Goal: Task Accomplishment & Management: Manage account settings

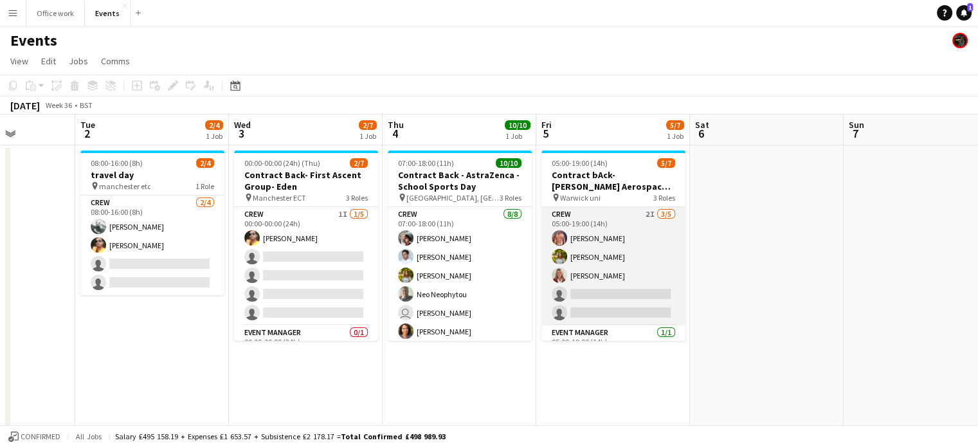
scroll to position [72, 0]
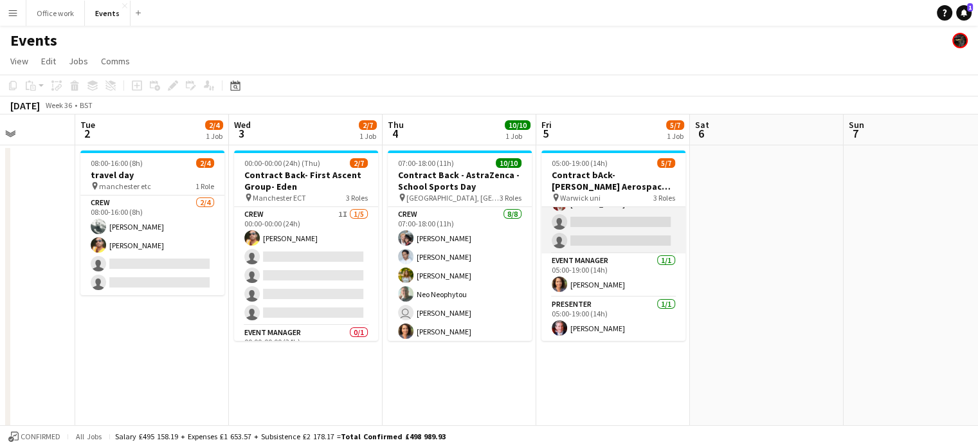
click at [624, 236] on app-card-role "Crew 2I [DATE] 05:00-19:00 (14h) [PERSON_NAME] [PERSON_NAME] [PERSON_NAME] sing…" at bounding box center [613, 194] width 144 height 118
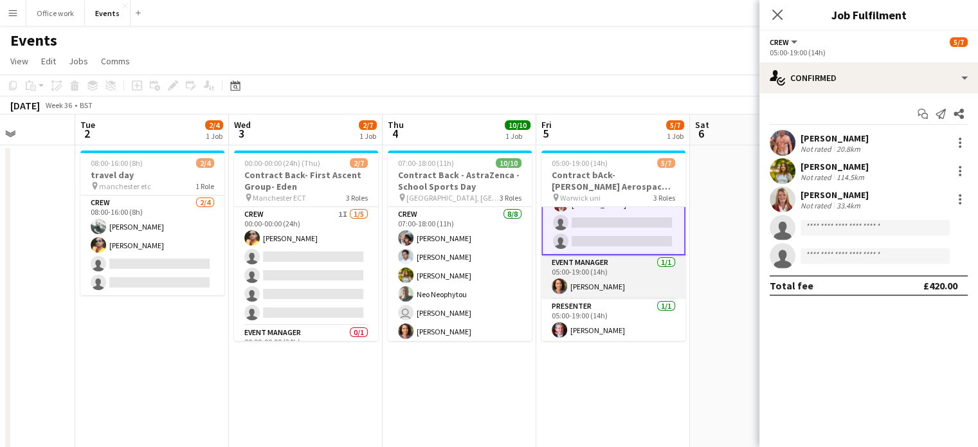
scroll to position [0, 0]
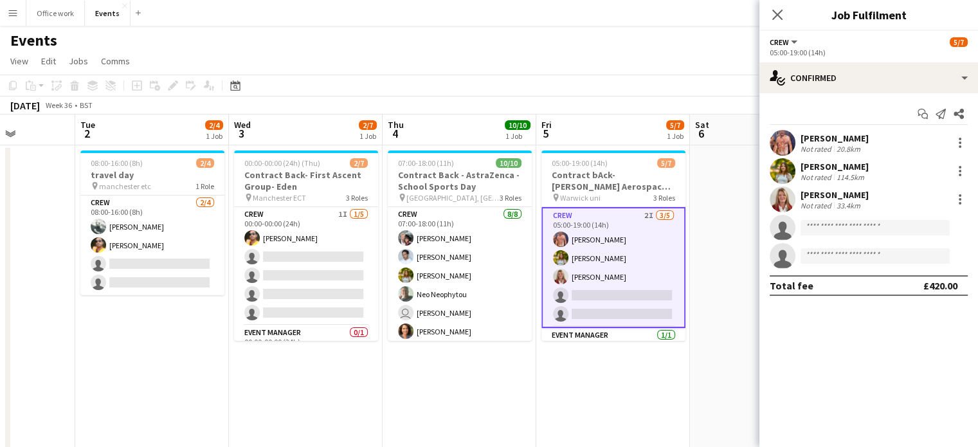
click at [612, 228] on app-card-role "Crew 2I [DATE] 05:00-19:00 (14h) [PERSON_NAME] [PERSON_NAME] [PERSON_NAME] sing…" at bounding box center [613, 267] width 144 height 121
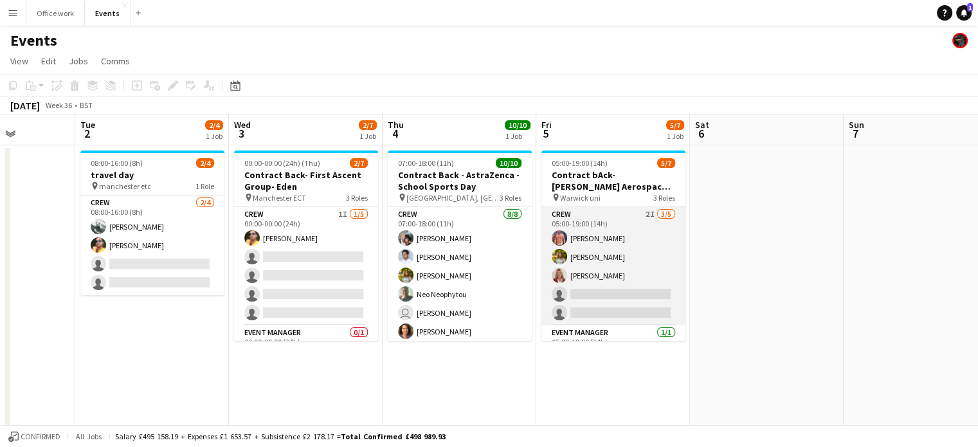
click at [644, 219] on app-card-role "Crew 2I [DATE] 05:00-19:00 (14h) [PERSON_NAME] [PERSON_NAME] [PERSON_NAME] sing…" at bounding box center [613, 266] width 144 height 118
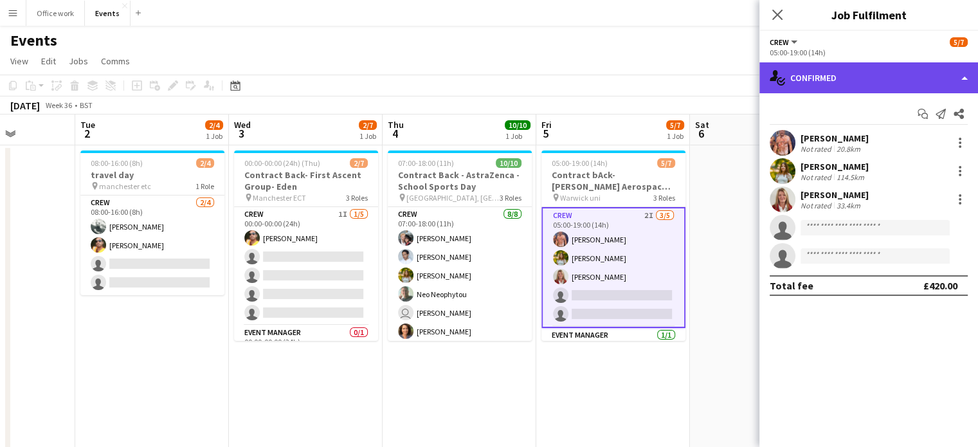
click at [851, 77] on div "single-neutral-actions-check-2 Confirmed" at bounding box center [868, 77] width 219 height 31
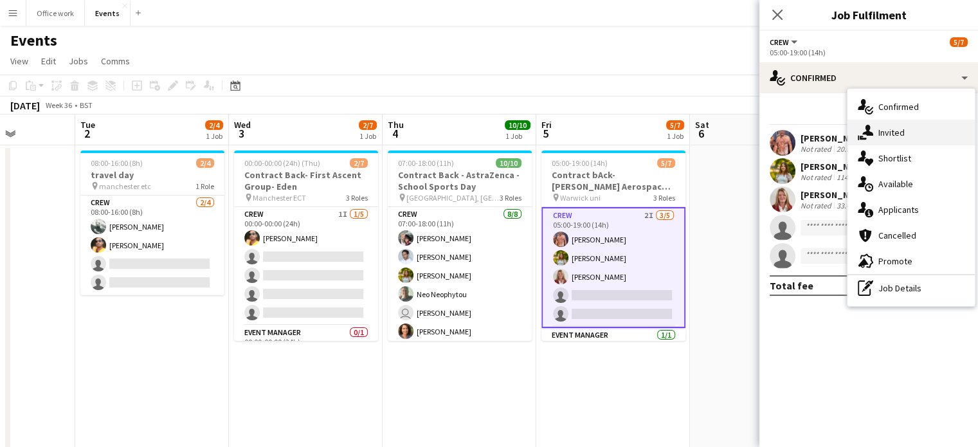
click at [865, 134] on icon at bounding box center [867, 130] width 11 height 11
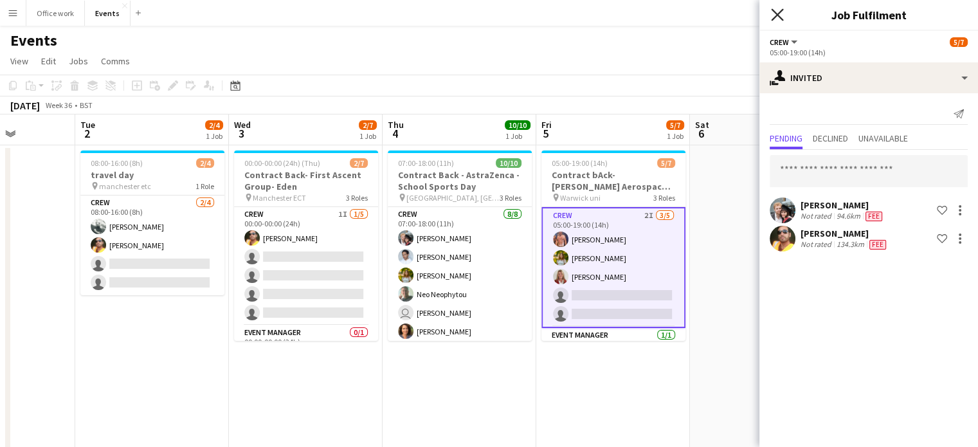
click at [774, 15] on icon "Close pop-in" at bounding box center [777, 14] width 12 height 12
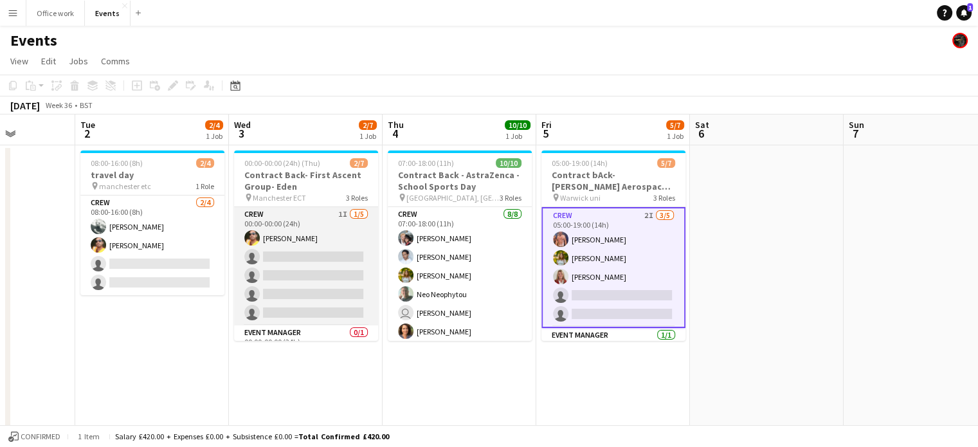
click at [308, 273] on app-card-role "Crew 1I [DATE] 00:00-00:00 (24h) [PERSON_NAME] single-neutral-actions single-ne…" at bounding box center [306, 266] width 144 height 118
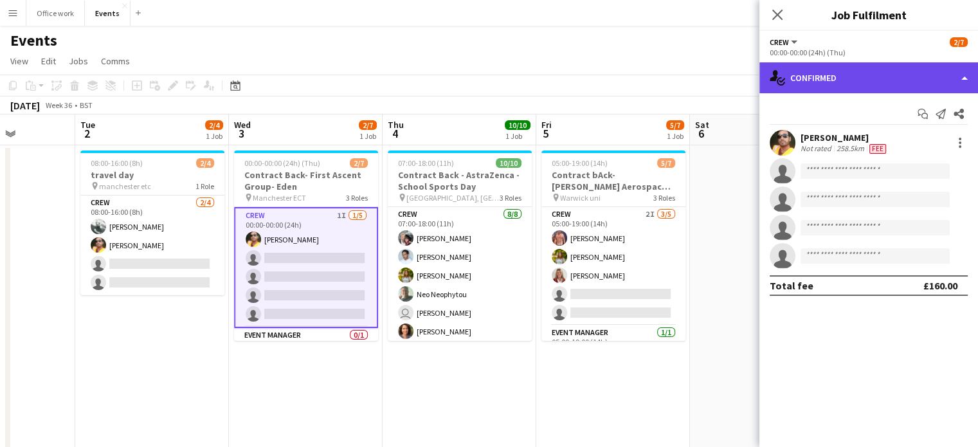
click at [831, 86] on div "single-neutral-actions-check-2 Confirmed" at bounding box center [868, 77] width 219 height 31
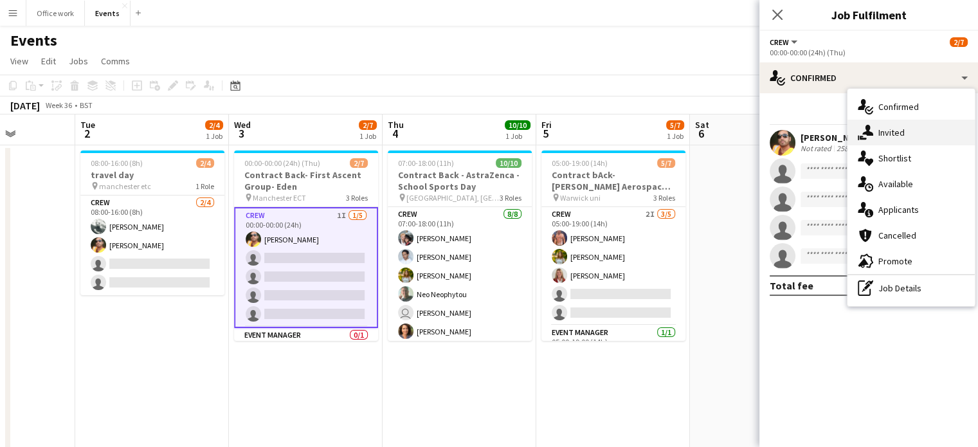
click at [891, 131] on div "single-neutral-actions-share-1 Invited" at bounding box center [911, 133] width 127 height 26
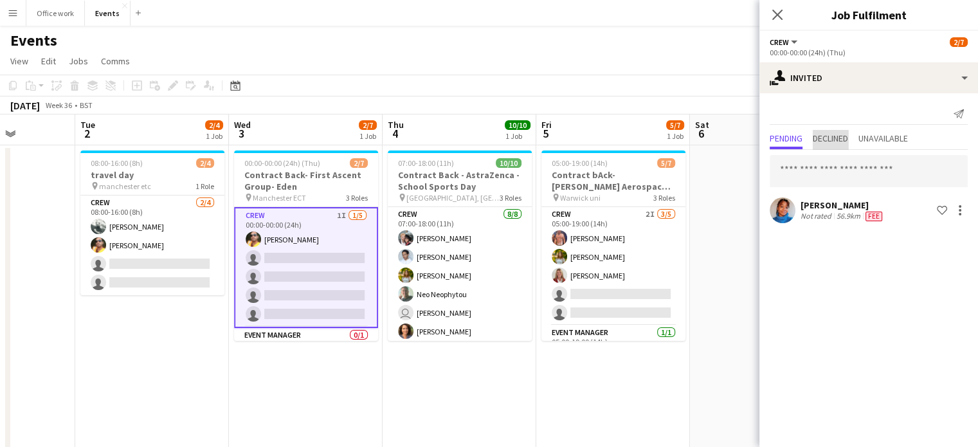
click at [831, 131] on span "Declined" at bounding box center [830, 139] width 35 height 19
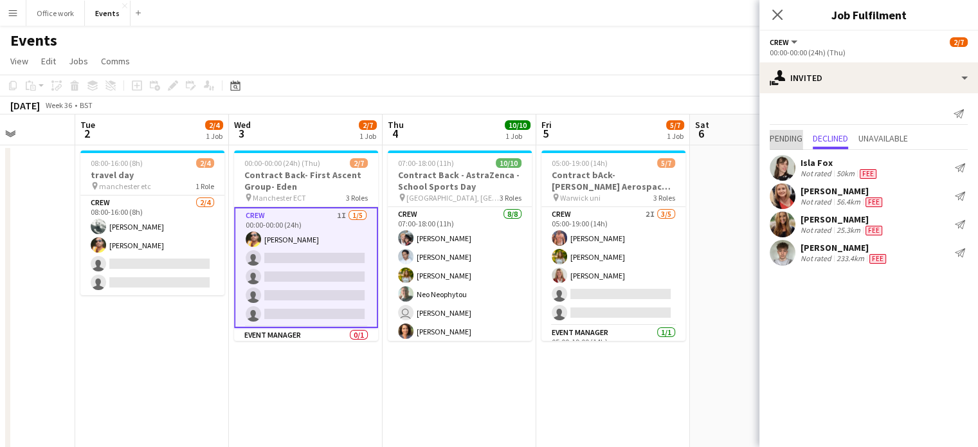
click at [790, 135] on span "Pending" at bounding box center [786, 138] width 33 height 9
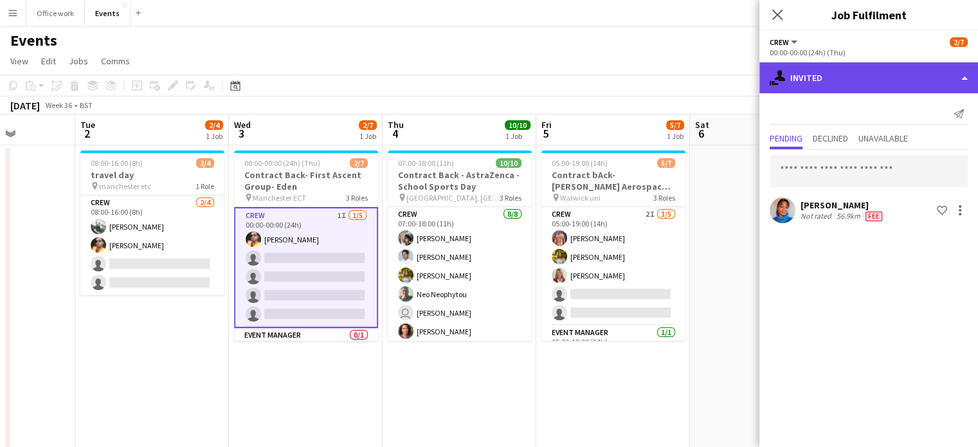
click at [808, 76] on div "single-neutral-actions-share-1 Invited" at bounding box center [868, 77] width 219 height 31
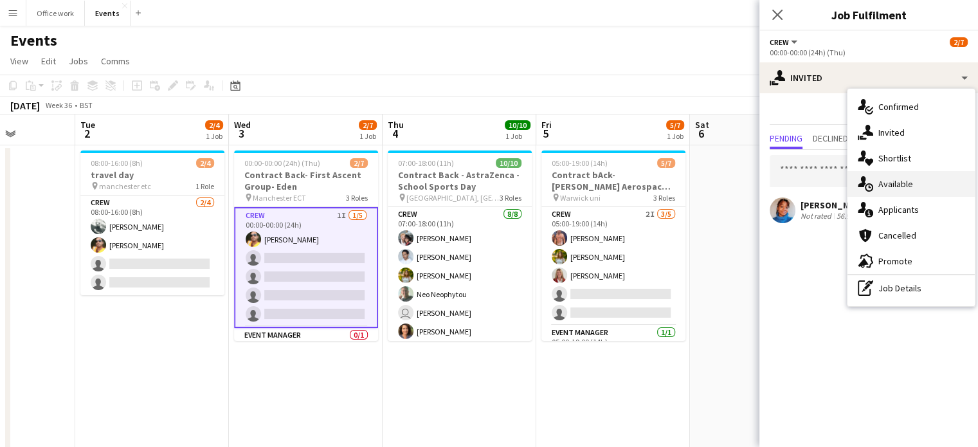
click at [869, 181] on icon "single-neutral-actions-upload" at bounding box center [865, 183] width 15 height 15
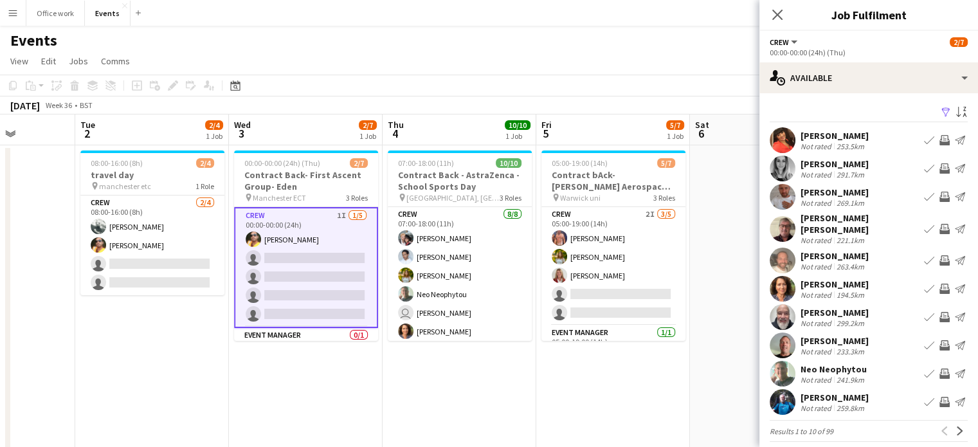
scroll to position [74, 0]
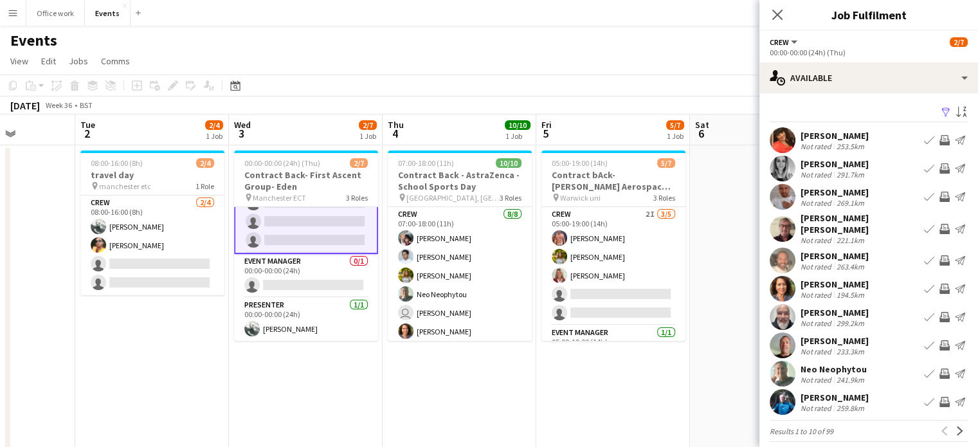
click at [316, 267] on app-card-role "Event Manager 0/1 00:00-00:00 (24h) single-neutral-actions" at bounding box center [306, 276] width 144 height 44
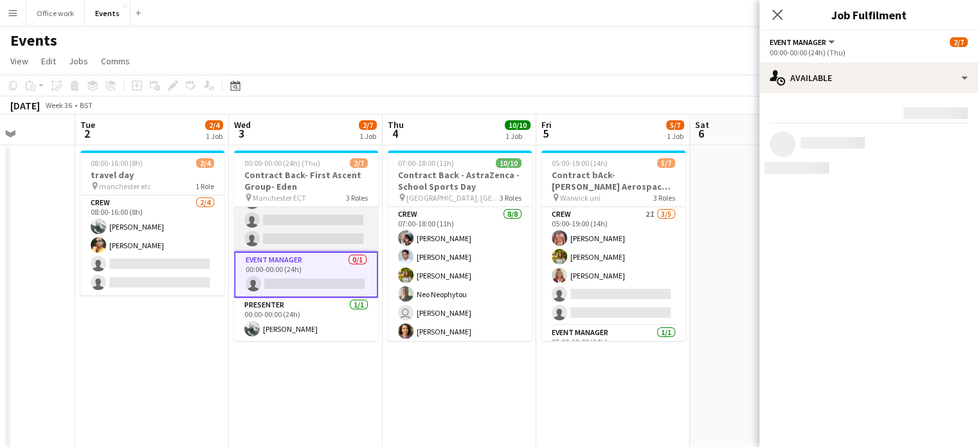
scroll to position [73, 0]
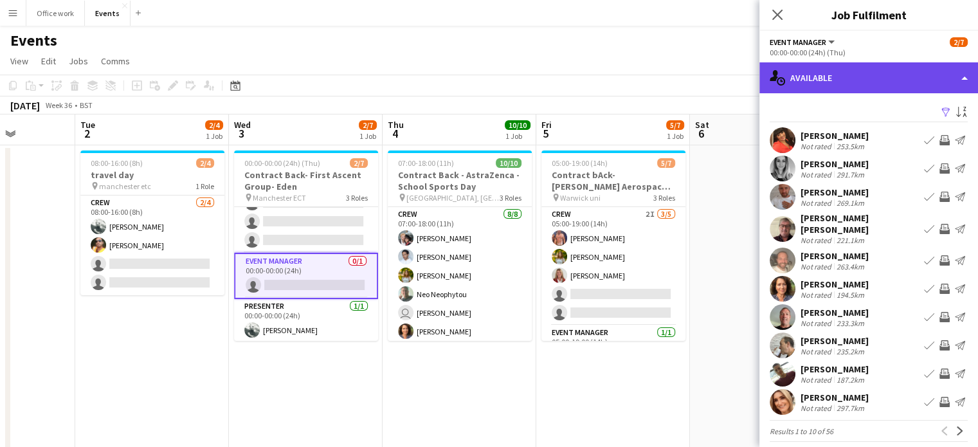
click at [862, 73] on div "single-neutral-actions-upload Available" at bounding box center [868, 77] width 219 height 31
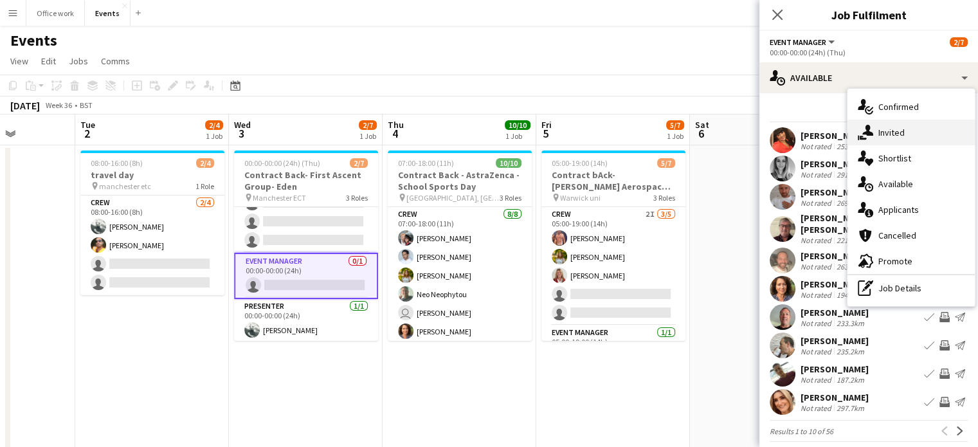
click at [873, 125] on div "single-neutral-actions-share-1 Invited" at bounding box center [911, 133] width 127 height 26
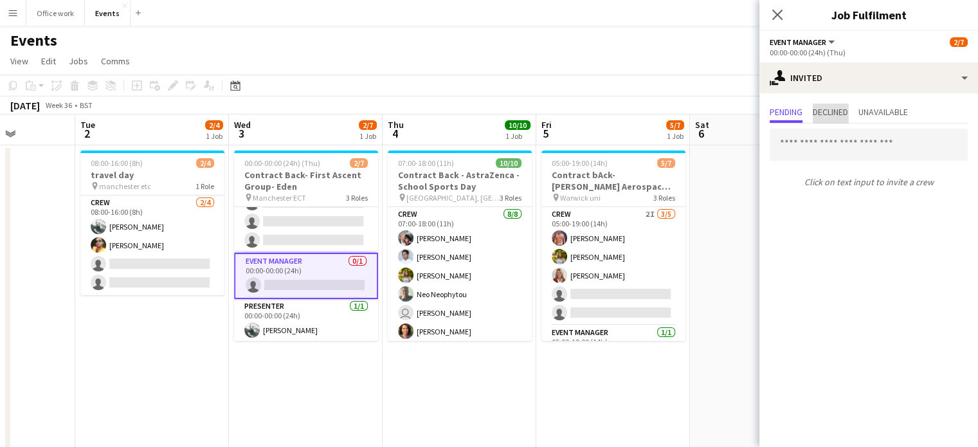
click at [846, 104] on span "Declined" at bounding box center [830, 113] width 35 height 19
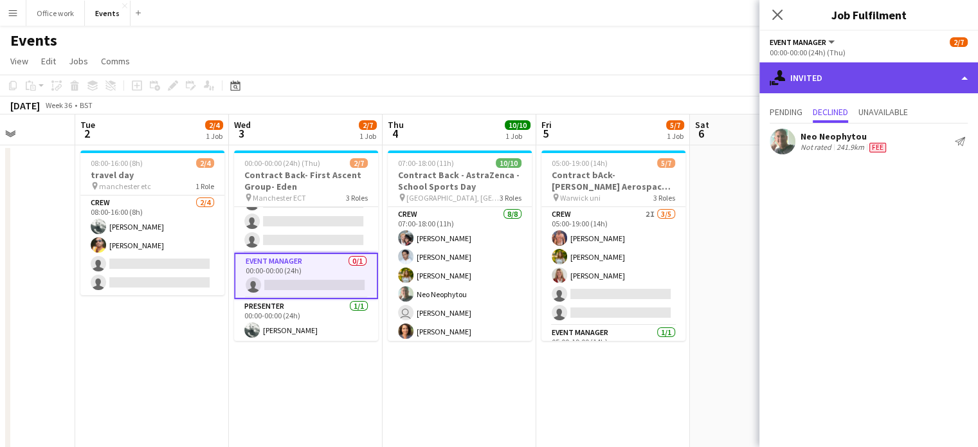
click at [882, 84] on div "single-neutral-actions-share-1 Invited" at bounding box center [868, 77] width 219 height 31
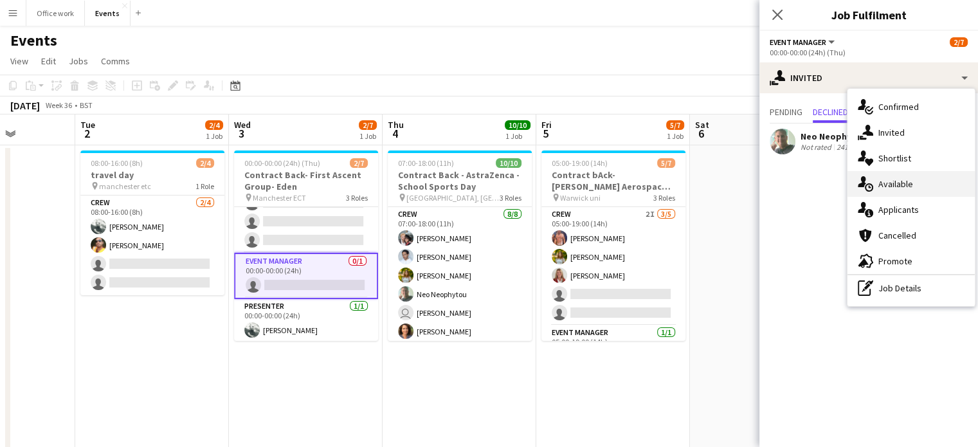
click at [887, 174] on div "single-neutral-actions-upload Available" at bounding box center [911, 184] width 127 height 26
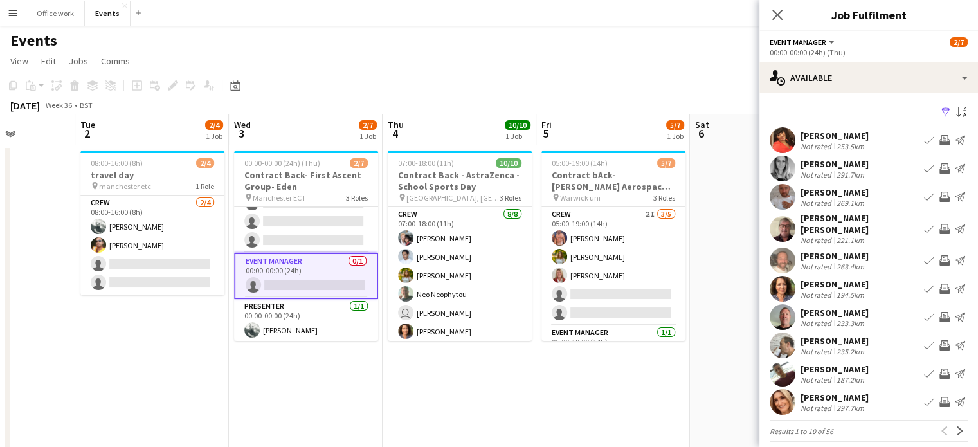
click at [939, 284] on app-icon "Invite crew" at bounding box center [944, 289] width 10 height 10
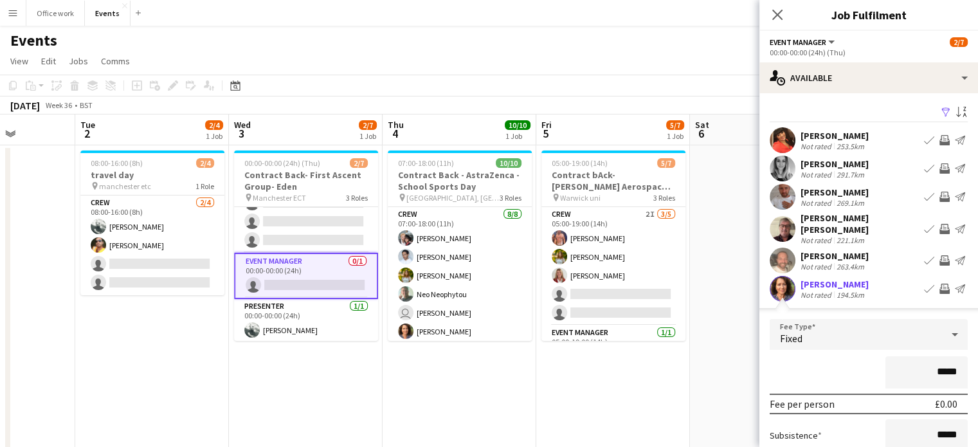
scroll to position [24, 0]
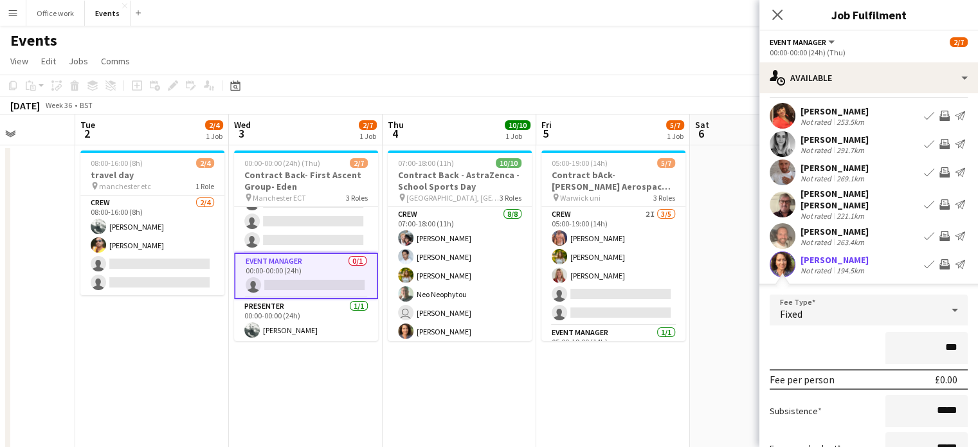
type input "**"
type input "*******"
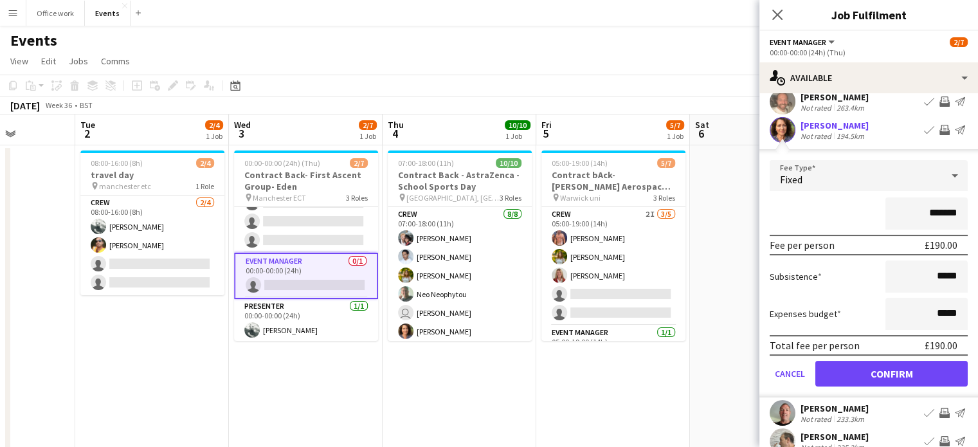
scroll to position [180, 0]
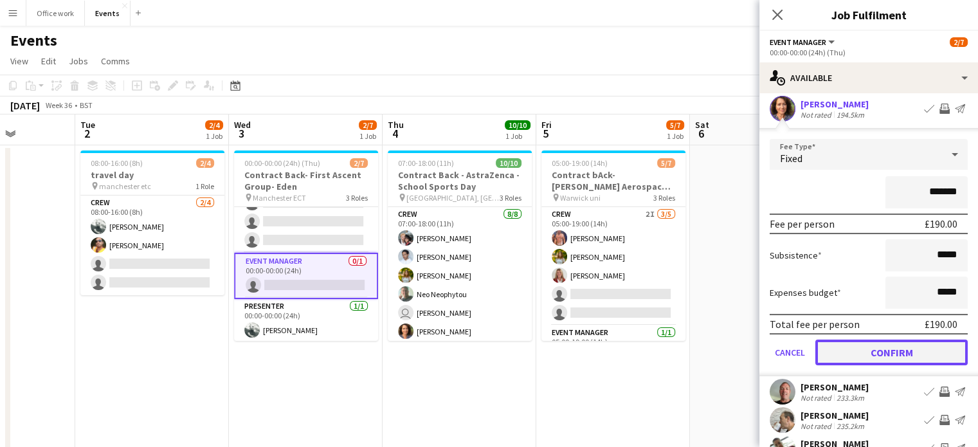
click at [855, 343] on button "Confirm" at bounding box center [891, 353] width 152 height 26
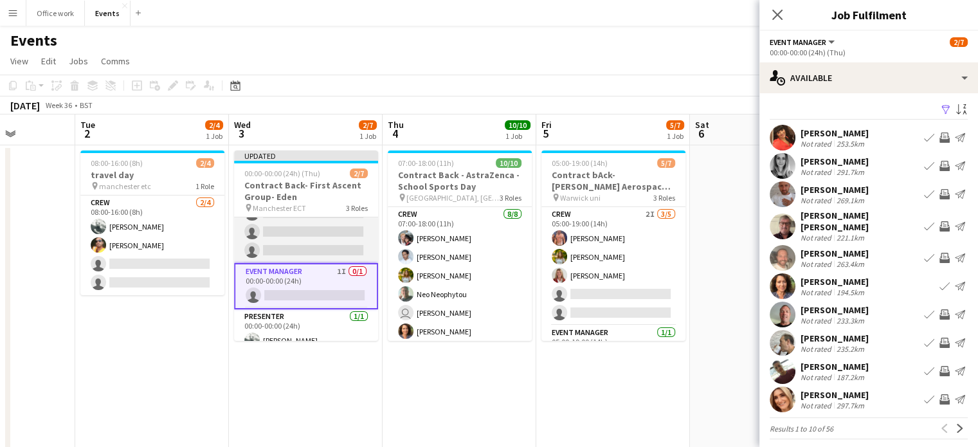
click at [325, 241] on app-card-role "Crew 1I [DATE] 00:00-00:00 (24h) [PERSON_NAME] single-neutral-actions single-ne…" at bounding box center [306, 204] width 144 height 118
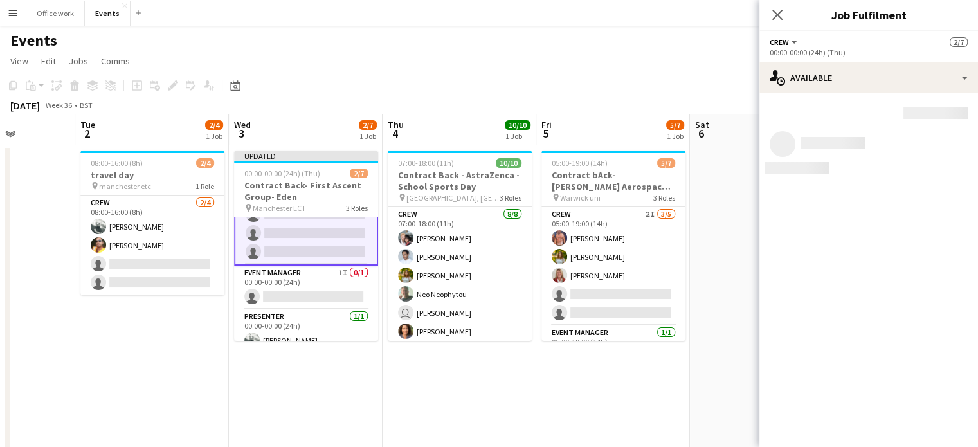
scroll to position [74, 0]
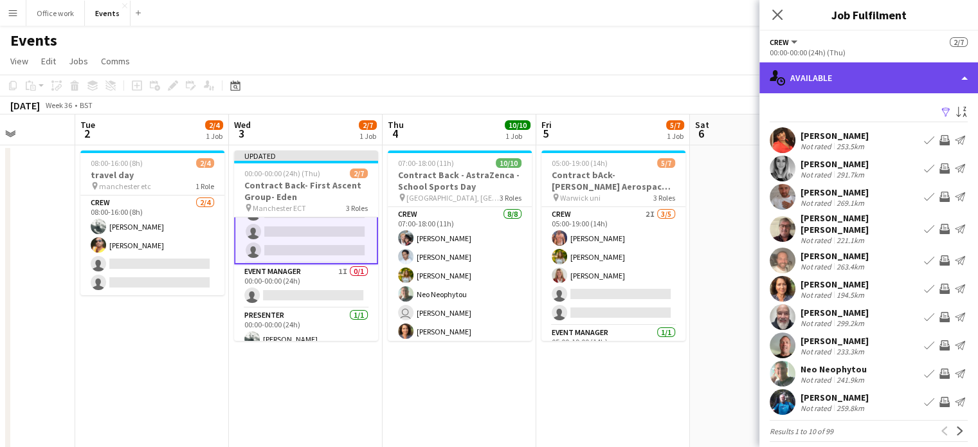
click at [860, 69] on div "single-neutral-actions-upload Available" at bounding box center [868, 77] width 219 height 31
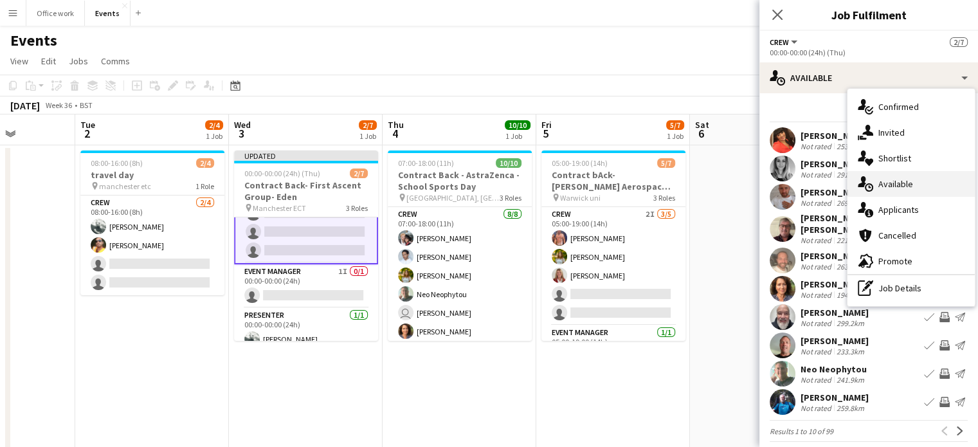
click at [888, 171] on div "single-neutral-actions-upload Available" at bounding box center [911, 184] width 127 height 26
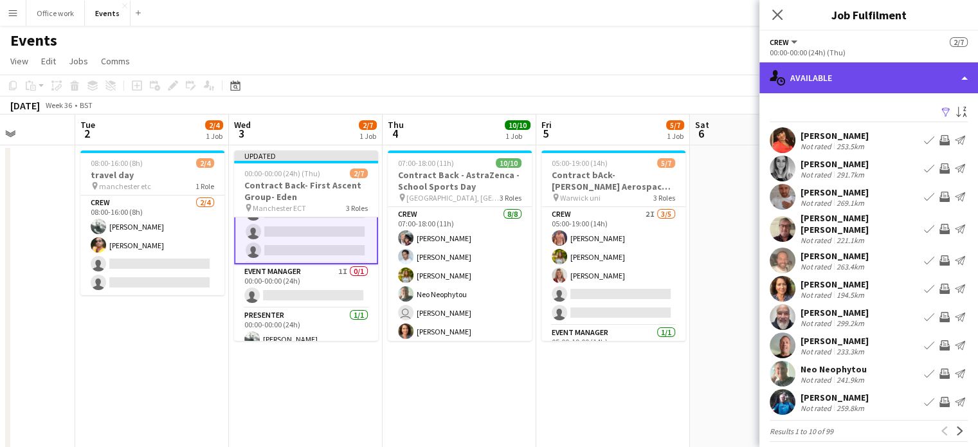
click at [864, 70] on div "single-neutral-actions-upload Available" at bounding box center [868, 77] width 219 height 31
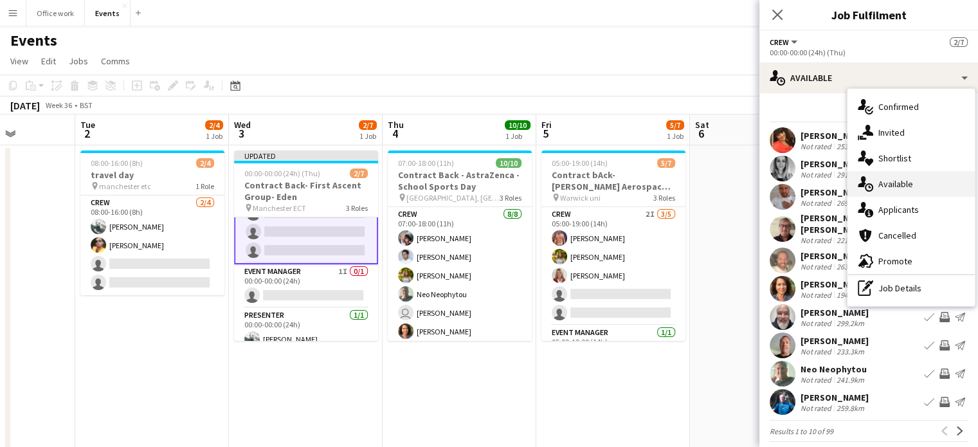
click at [885, 182] on div "single-neutral-actions-upload Available" at bounding box center [911, 184] width 127 height 26
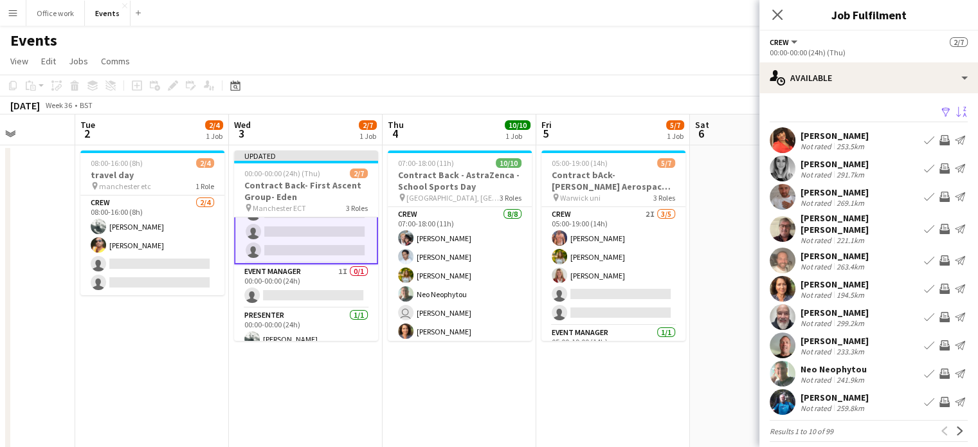
click at [956, 112] on app-icon "Sort asc" at bounding box center [961, 113] width 10 height 12
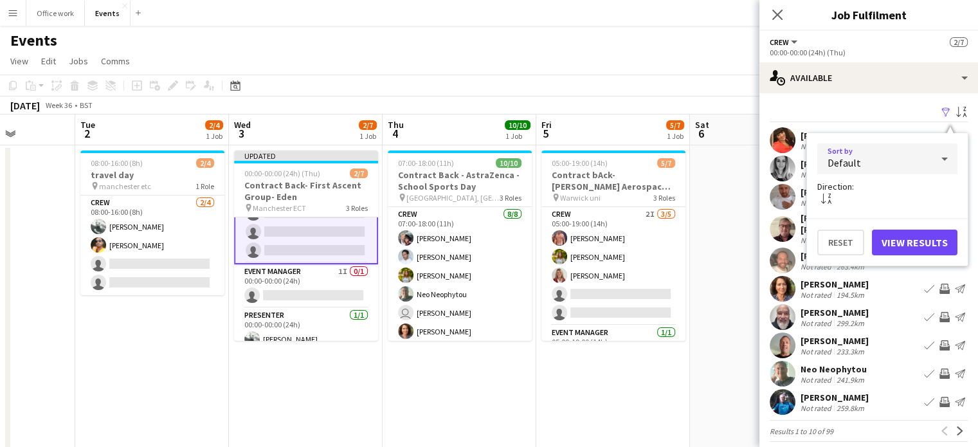
click at [943, 153] on icon at bounding box center [944, 159] width 15 height 26
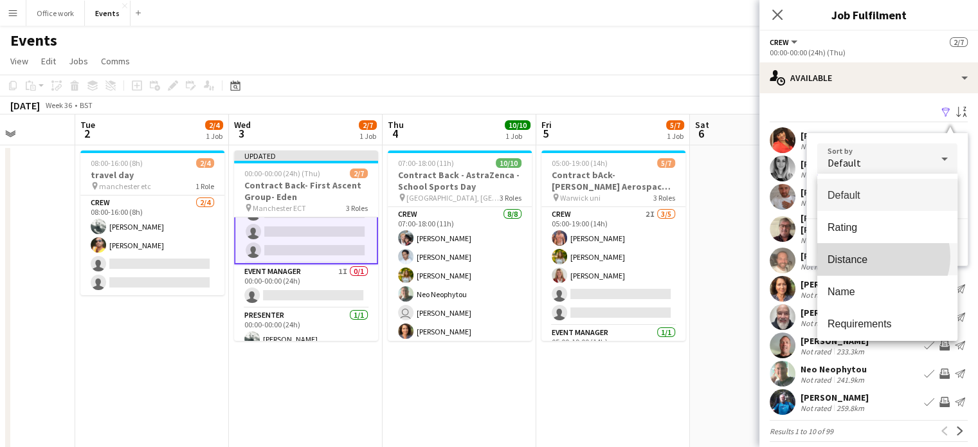
click at [881, 257] on span "Distance" at bounding box center [888, 259] width 120 height 12
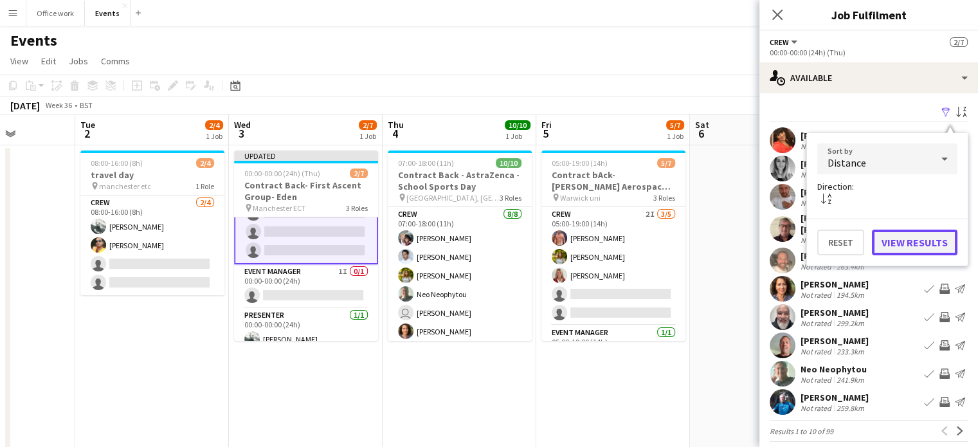
click at [903, 236] on button "View Results" at bounding box center [915, 243] width 86 height 26
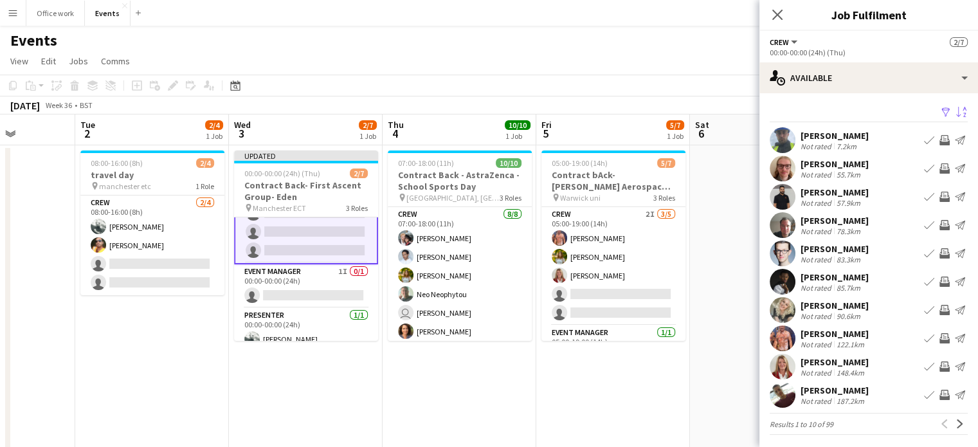
click at [939, 167] on app-icon "Invite crew" at bounding box center [944, 168] width 10 height 10
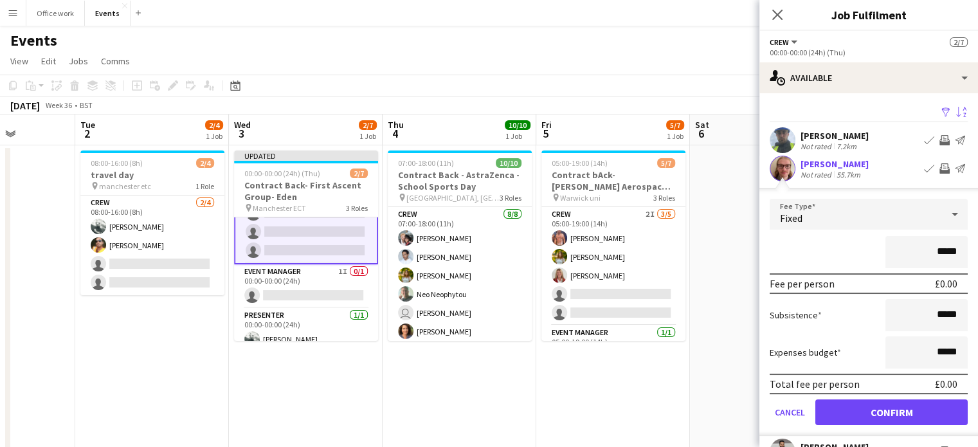
click at [895, 222] on div "Fixed" at bounding box center [856, 214] width 172 height 31
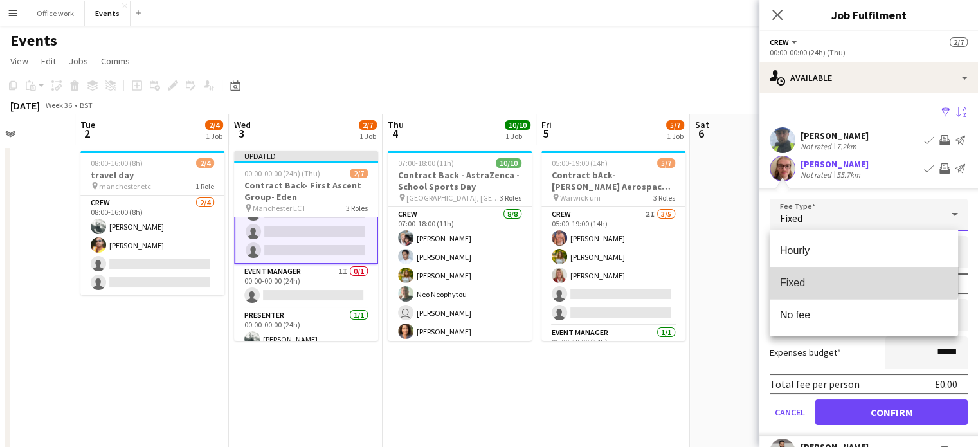
click at [851, 268] on mat-option "Fixed" at bounding box center [864, 283] width 188 height 32
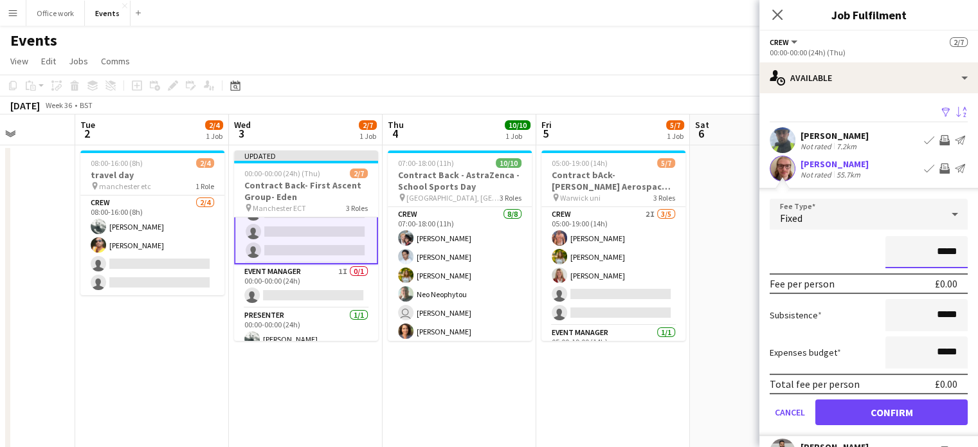
click at [947, 249] on input "*****" at bounding box center [926, 252] width 82 height 32
click at [831, 165] on div "[PERSON_NAME]" at bounding box center [835, 164] width 68 height 12
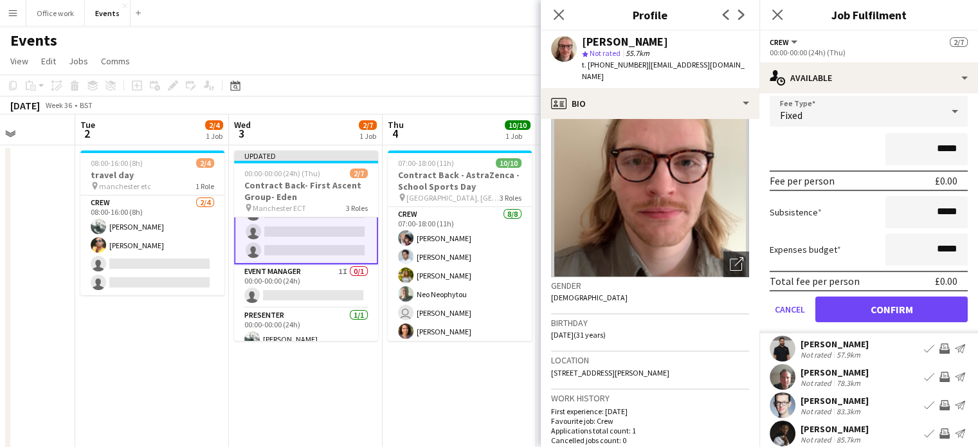
scroll to position [206, 0]
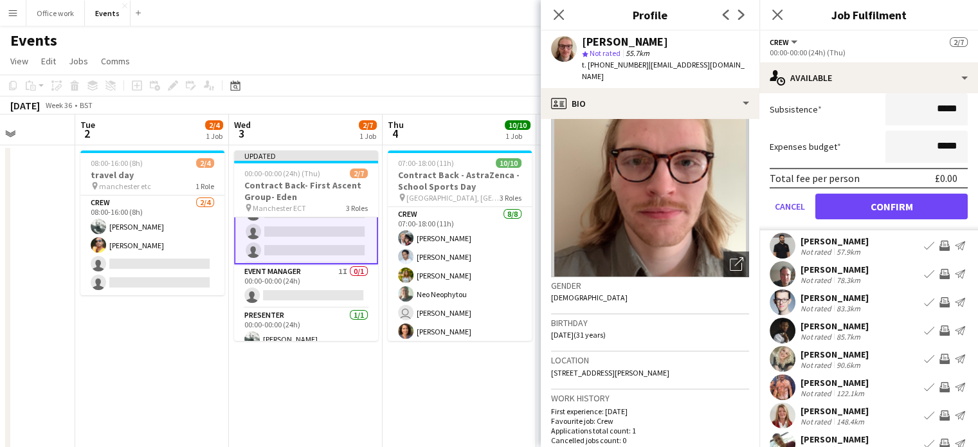
click at [848, 239] on div "[PERSON_NAME]" at bounding box center [835, 241] width 68 height 12
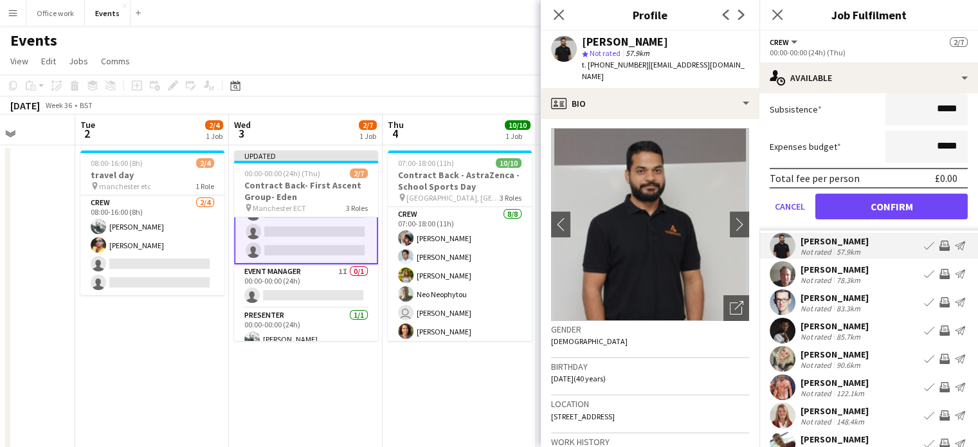
scroll to position [0, 0]
click at [939, 244] on app-icon "Invite crew" at bounding box center [944, 245] width 10 height 10
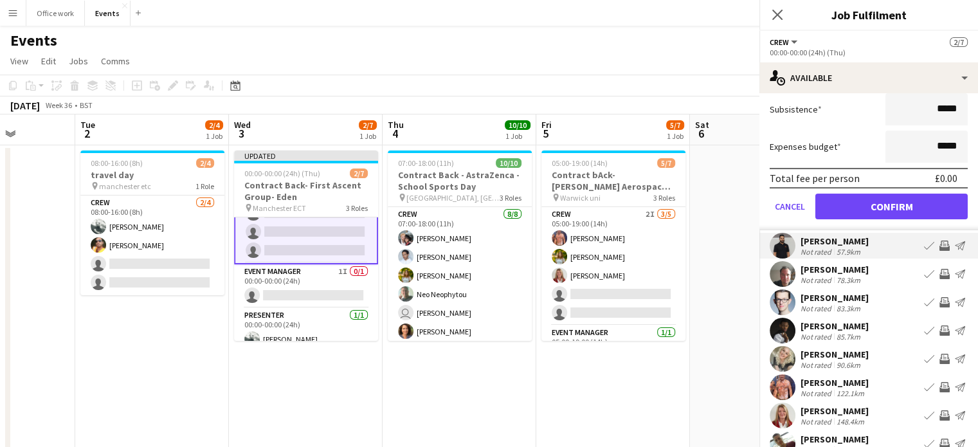
scroll to position [10, 0]
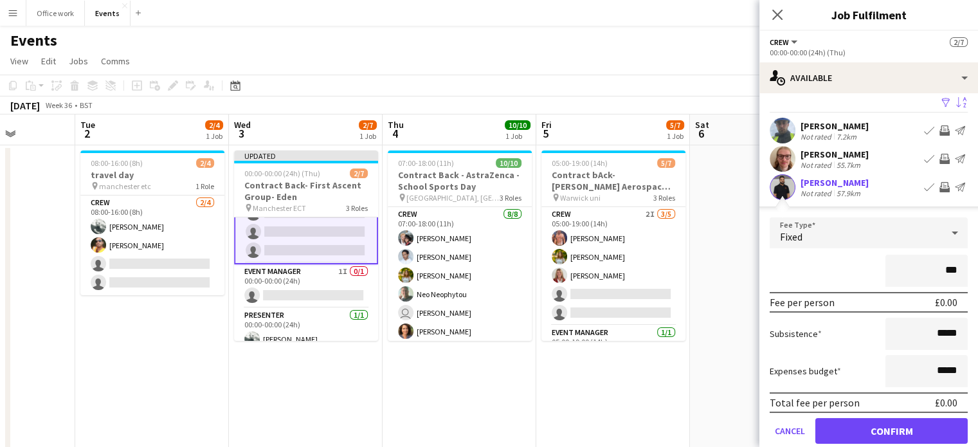
type input "**"
type input "*******"
click at [879, 434] on button "Confirm" at bounding box center [891, 431] width 152 height 26
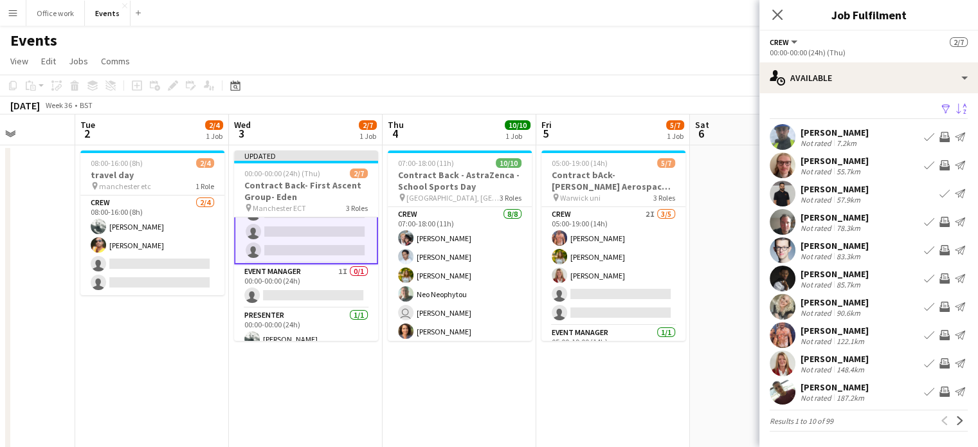
scroll to position [3, 0]
click at [837, 215] on div "[PERSON_NAME]" at bounding box center [835, 218] width 68 height 12
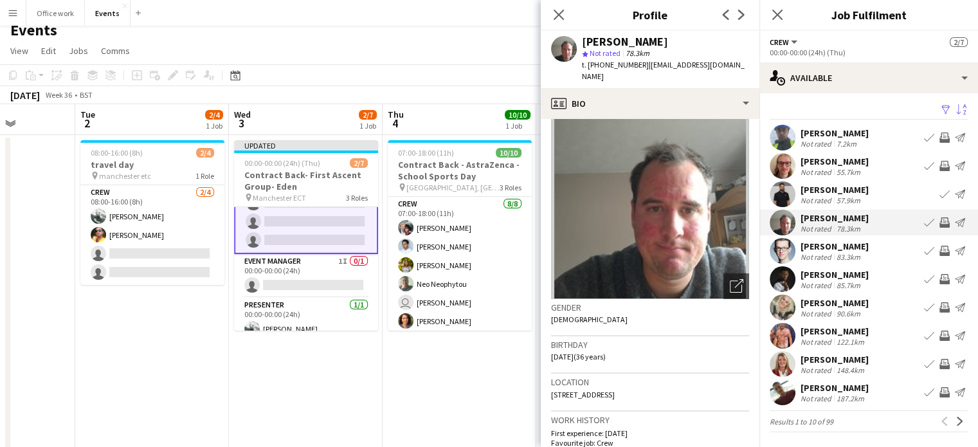
scroll to position [10, 0]
click at [956, 424] on app-icon "Next" at bounding box center [960, 421] width 9 height 9
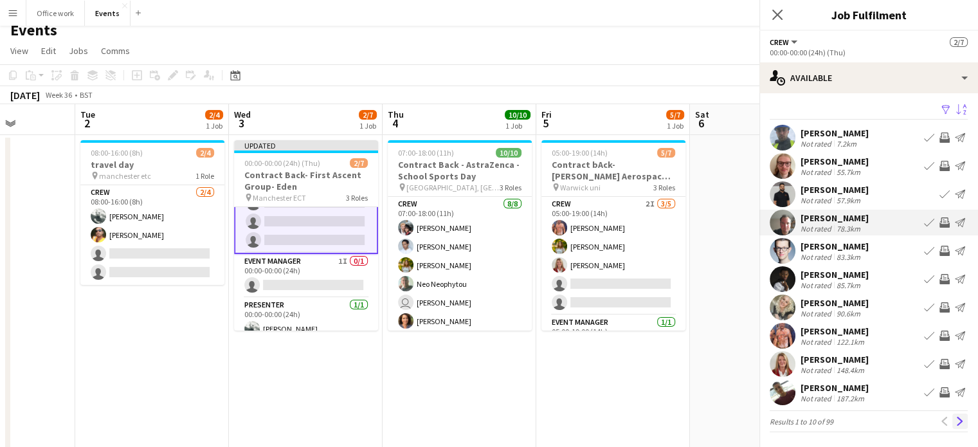
scroll to position [0, 0]
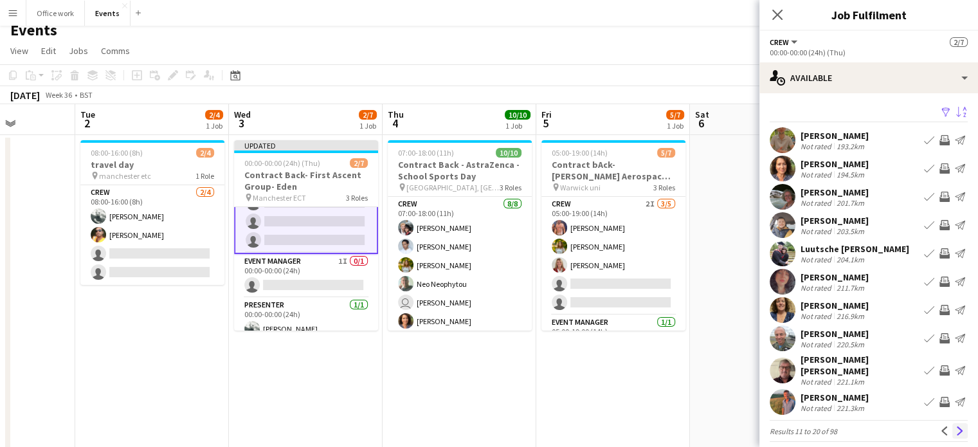
click at [956, 426] on app-icon "Next" at bounding box center [960, 430] width 9 height 9
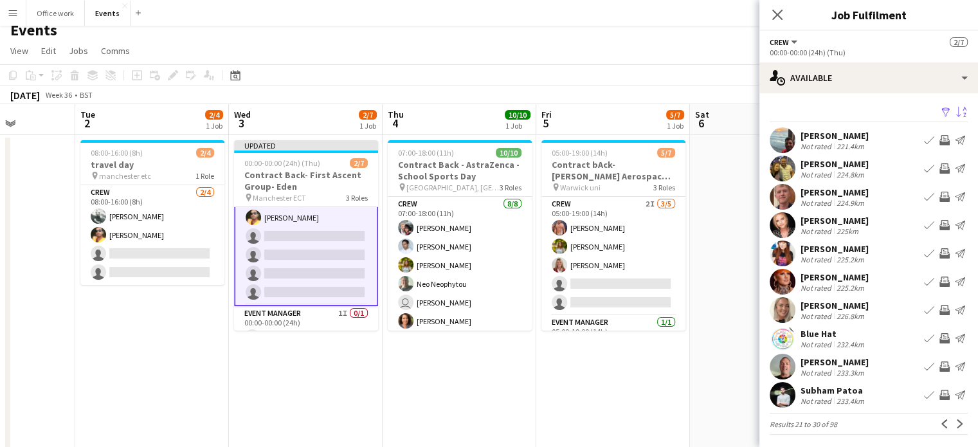
scroll to position [22, 0]
click at [939, 141] on app-icon "Invite crew" at bounding box center [944, 140] width 10 height 10
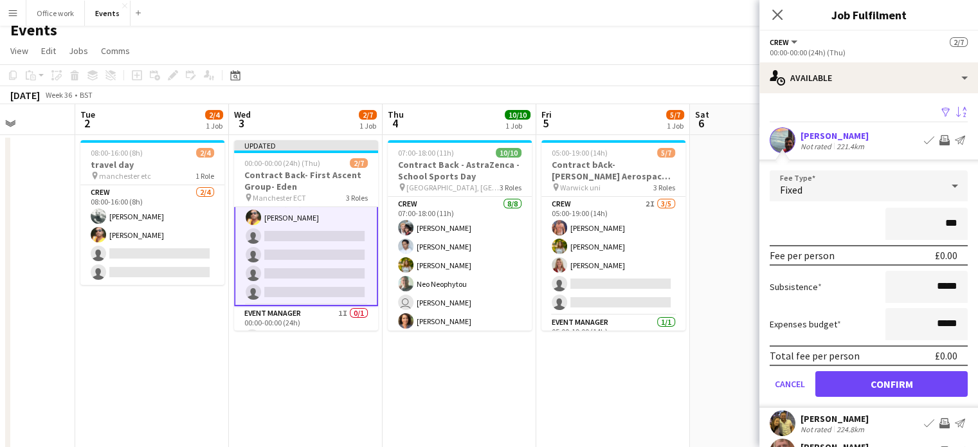
type input "**"
type input "****"
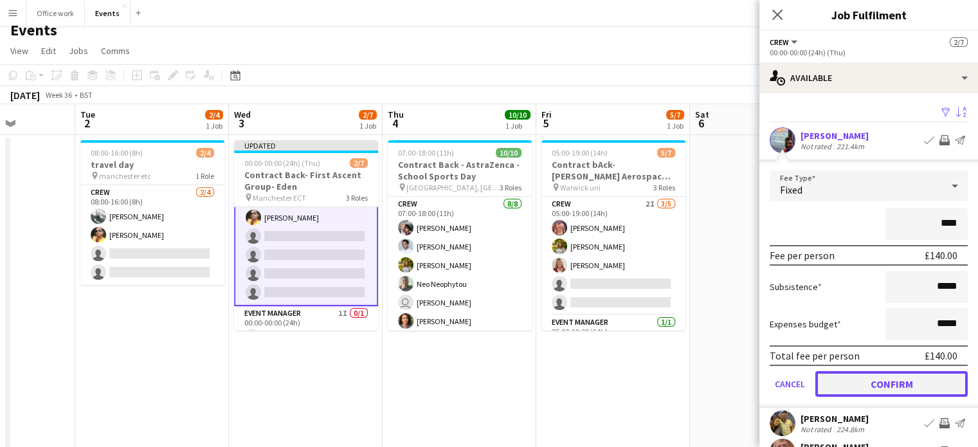
click at [859, 385] on button "Confirm" at bounding box center [891, 384] width 152 height 26
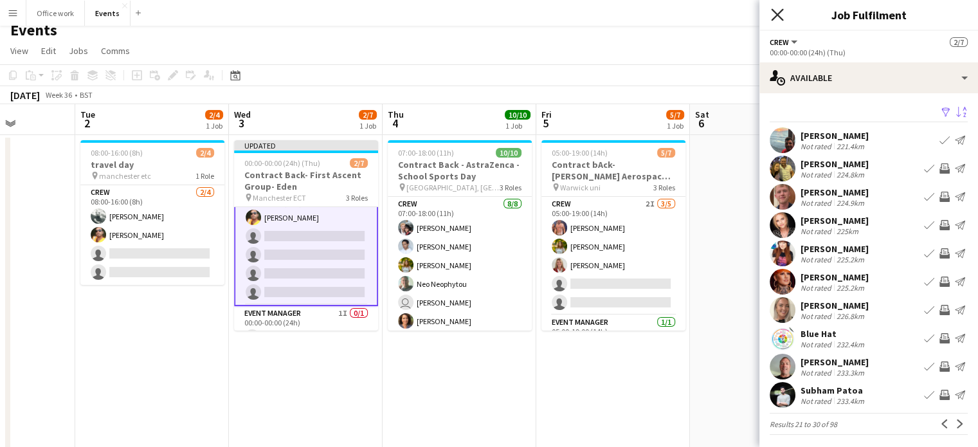
click at [779, 14] on icon at bounding box center [777, 14] width 12 height 12
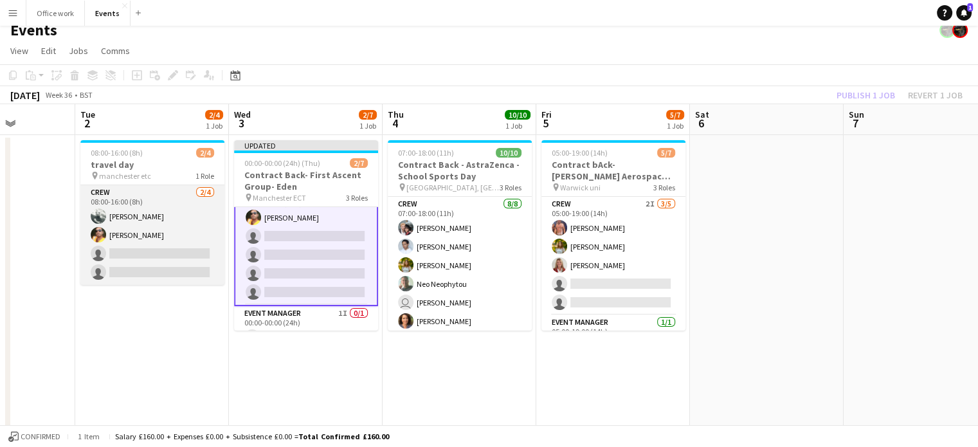
click at [183, 255] on app-card-role "Crew [DATE] 08:00-16:00 (8h) [PERSON_NAME] [PERSON_NAME] single-neutral-actions…" at bounding box center [152, 235] width 144 height 100
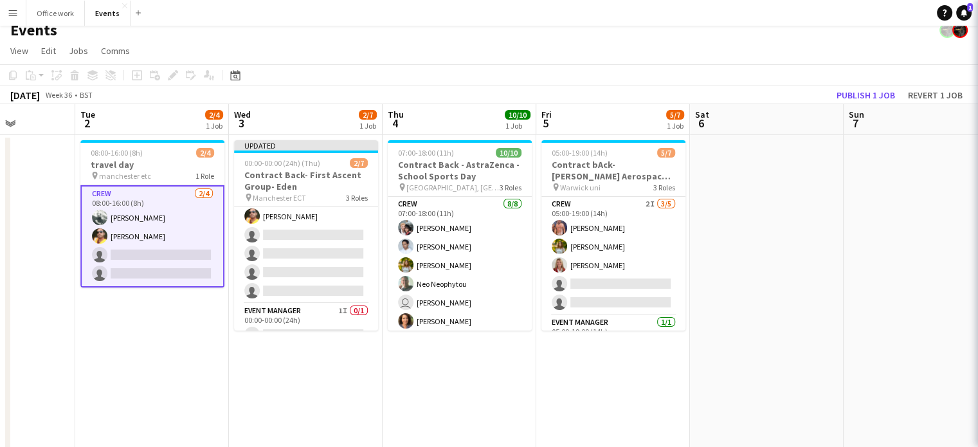
scroll to position [21, 0]
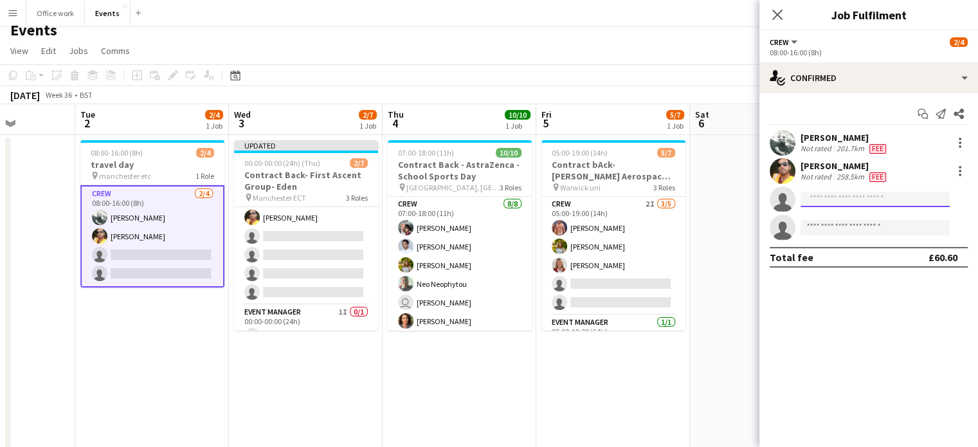
click at [815, 199] on input at bounding box center [875, 199] width 149 height 15
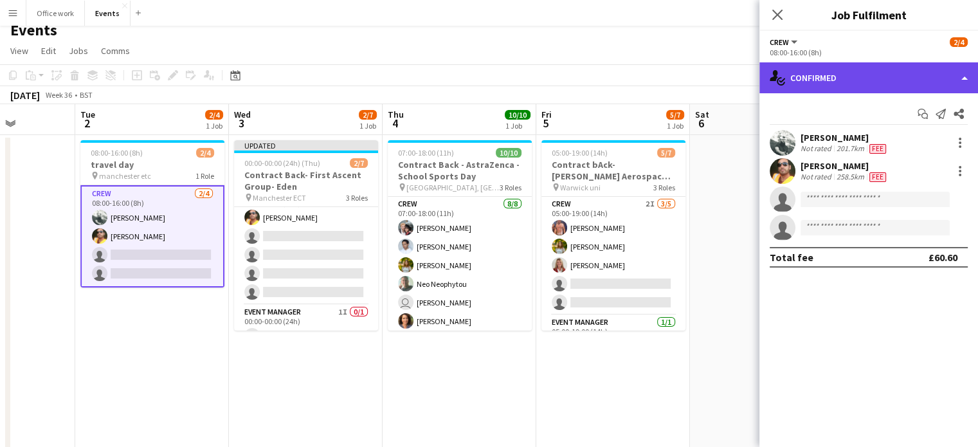
click at [828, 92] on div "single-neutral-actions-check-2 Confirmed" at bounding box center [868, 77] width 219 height 31
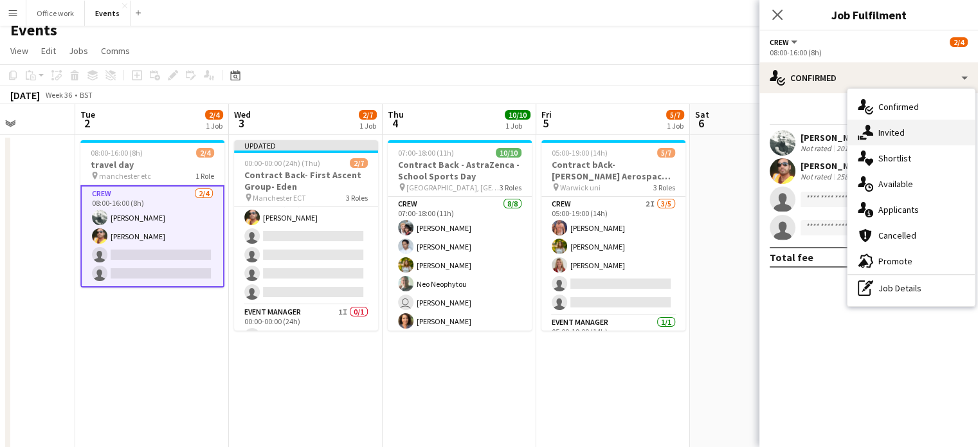
click at [873, 138] on div "single-neutral-actions-share-1 Invited" at bounding box center [911, 133] width 127 height 26
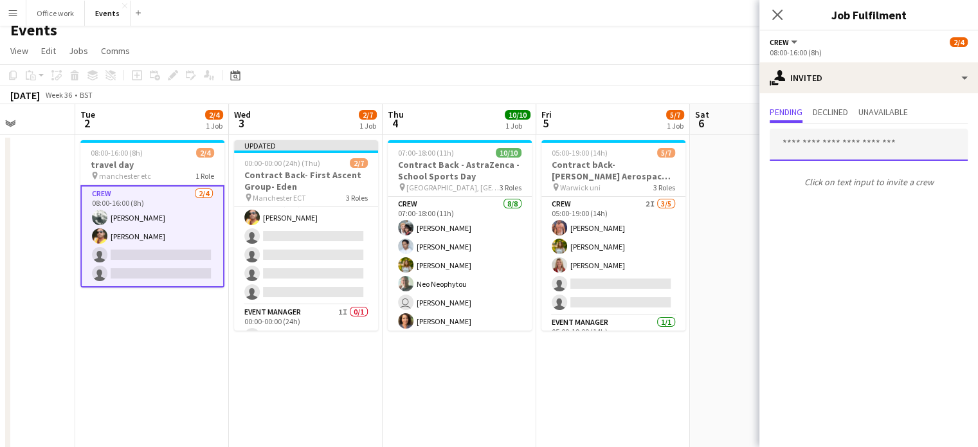
click at [795, 140] on input "text" at bounding box center [869, 145] width 198 height 32
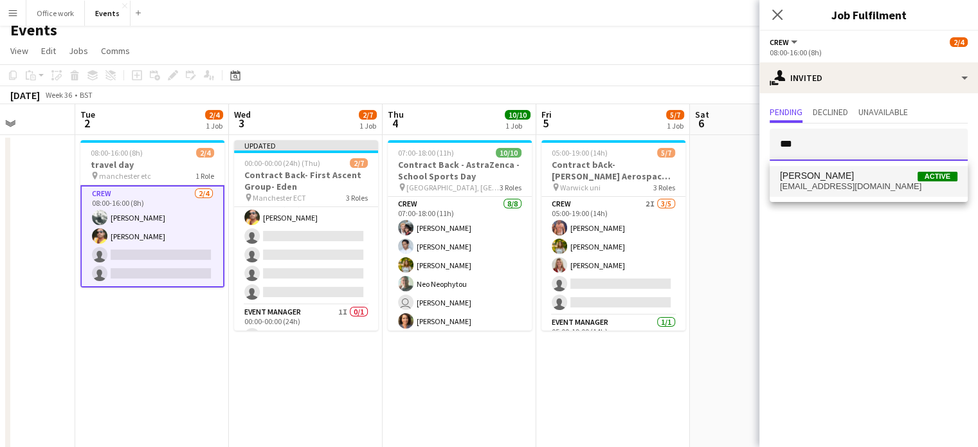
type input "***"
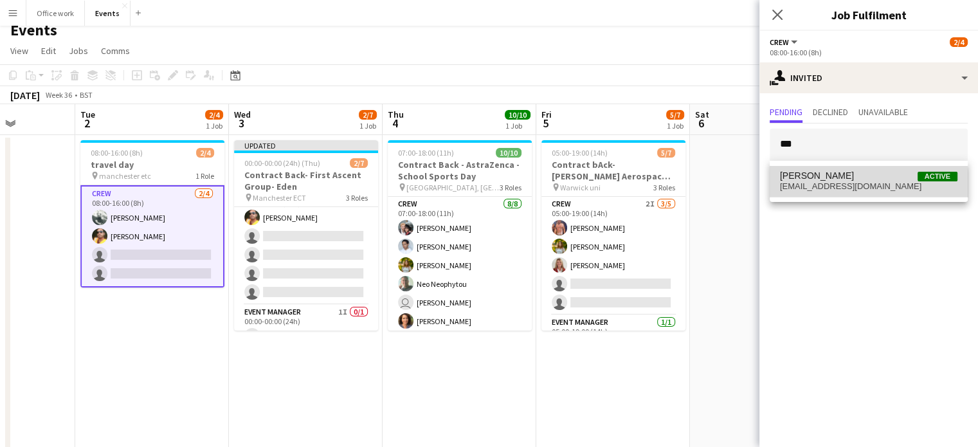
click at [808, 186] on span "[EMAIL_ADDRESS][DOMAIN_NAME]" at bounding box center [868, 186] width 177 height 10
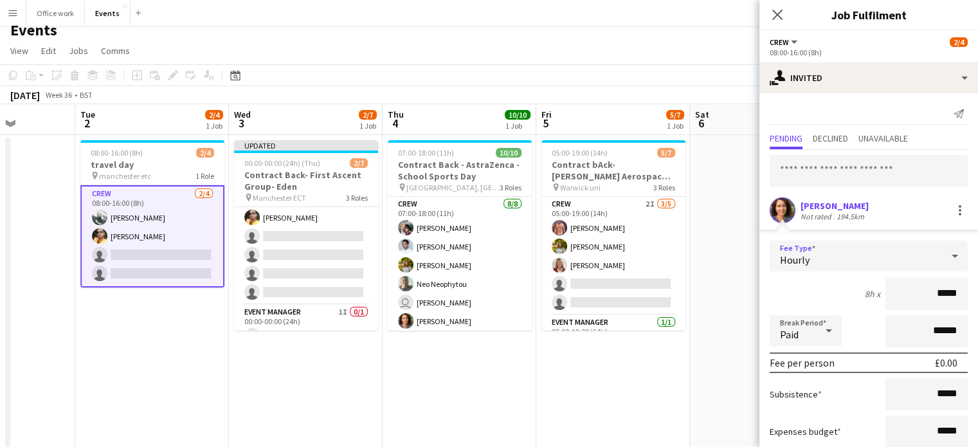
click at [908, 255] on div "Hourly" at bounding box center [856, 255] width 172 height 31
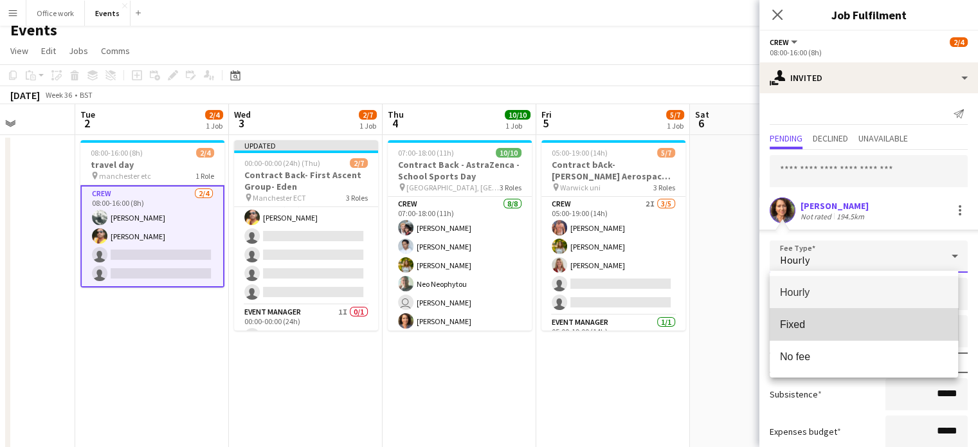
click at [867, 330] on span "Fixed" at bounding box center [864, 324] width 168 height 12
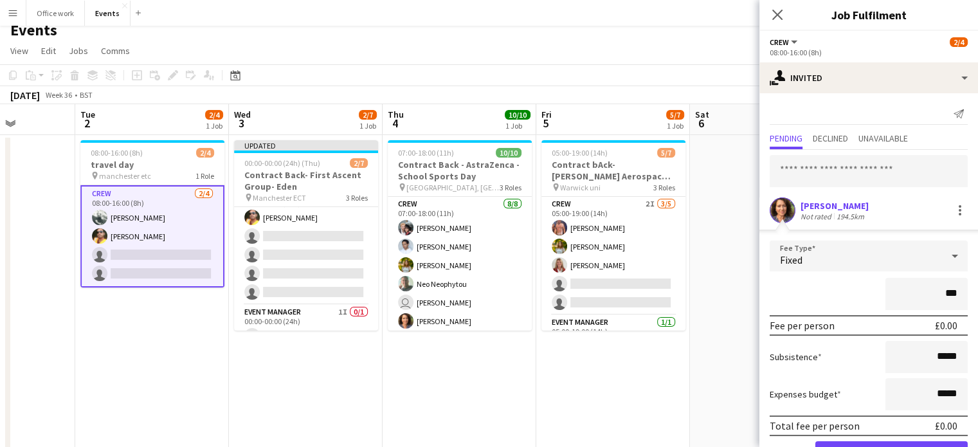
type input "**"
type input "******"
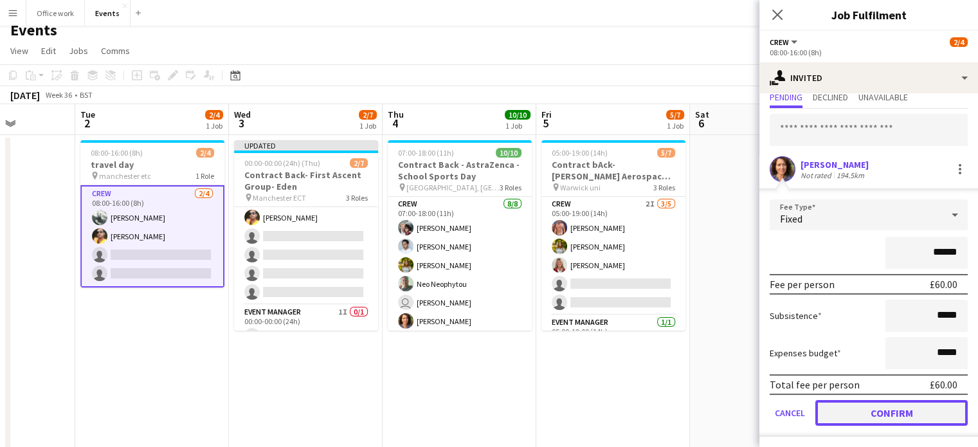
click at [861, 410] on button "Confirm" at bounding box center [891, 413] width 152 height 26
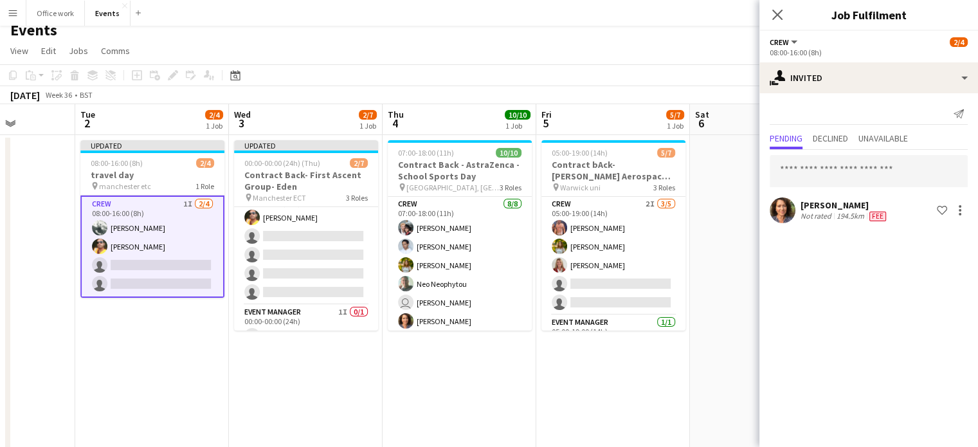
scroll to position [0, 0]
click at [810, 169] on input "text" at bounding box center [869, 171] width 198 height 32
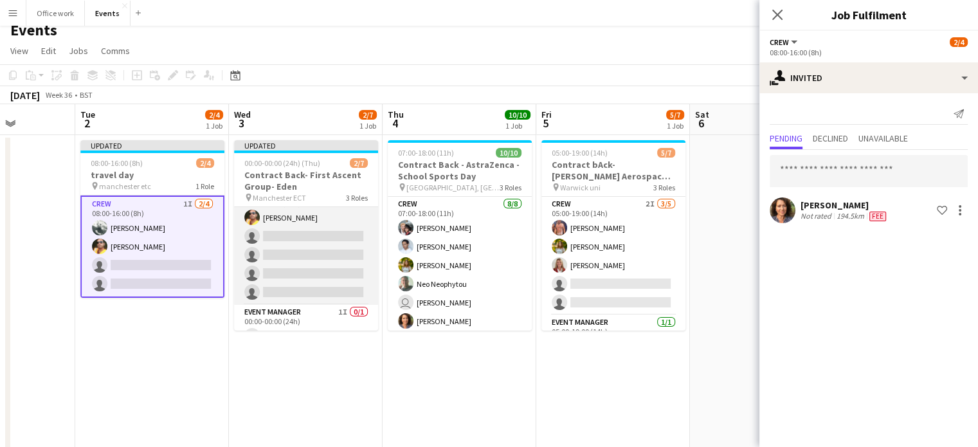
click at [327, 254] on app-card-role "Crew 3I [DATE] 00:00-00:00 (24h) [PERSON_NAME] single-neutral-actions single-ne…" at bounding box center [306, 245] width 144 height 118
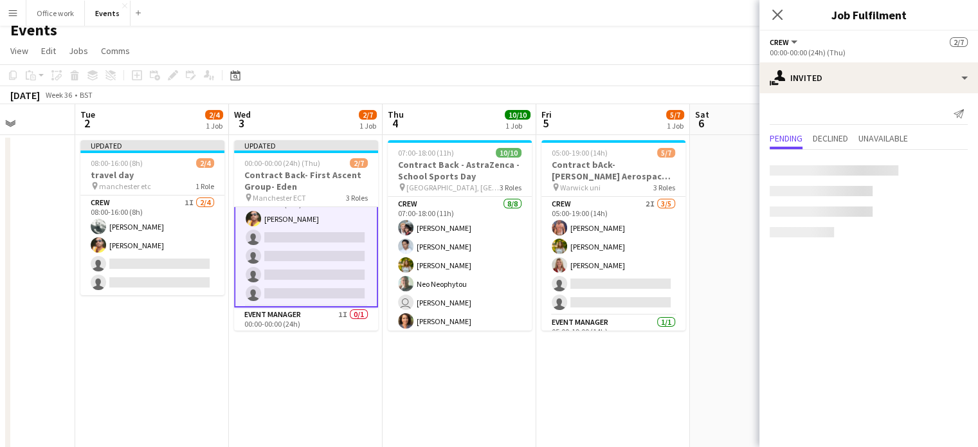
scroll to position [22, 0]
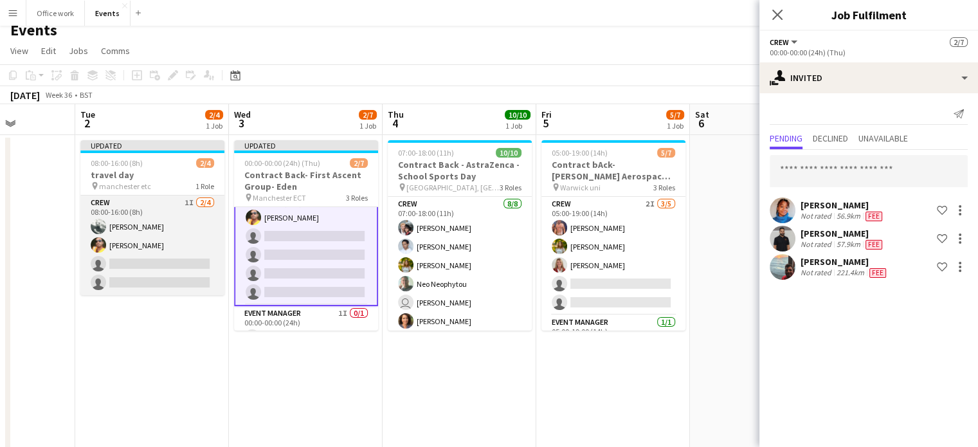
click at [167, 238] on app-card-role "Crew 1I [DATE] 08:00-16:00 (8h) [PERSON_NAME] [PERSON_NAME] single-neutral-acti…" at bounding box center [152, 245] width 144 height 100
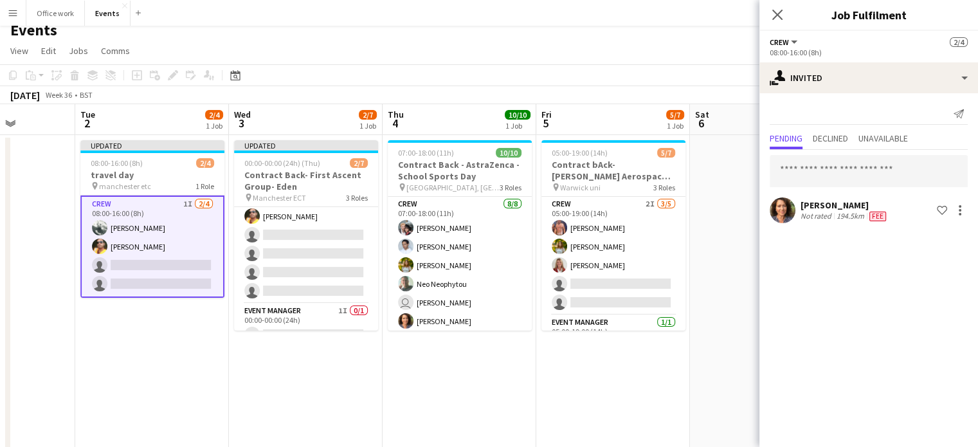
scroll to position [21, 0]
click at [797, 172] on input "text" at bounding box center [869, 171] width 198 height 32
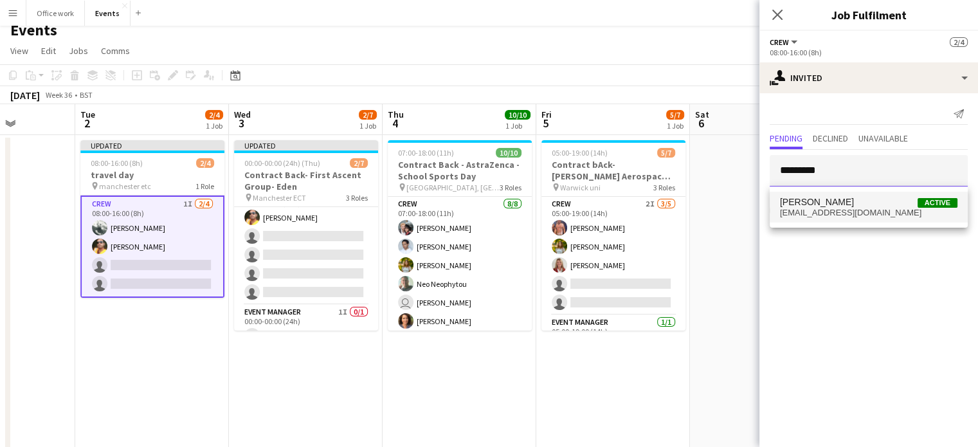
type input "*********"
click at [810, 221] on mat-option "[PERSON_NAME] Active [EMAIL_ADDRESS][DOMAIN_NAME]" at bounding box center [869, 207] width 198 height 31
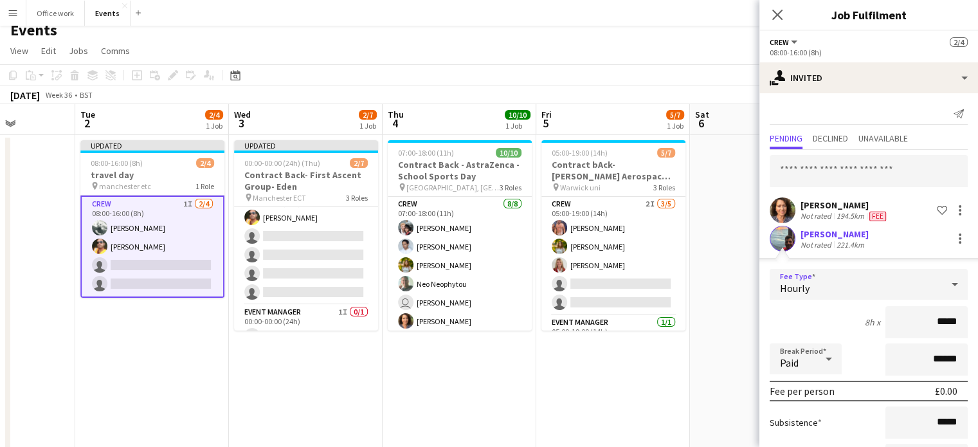
click at [844, 275] on div "Hourly" at bounding box center [856, 284] width 172 height 31
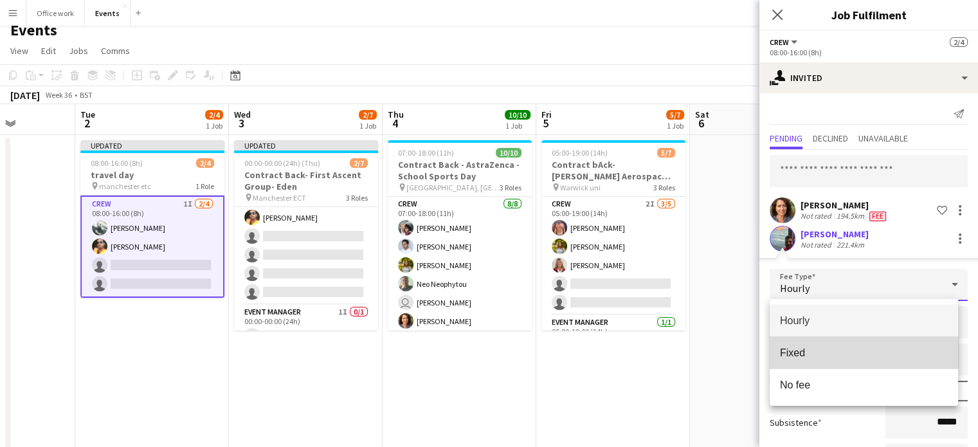
click at [828, 343] on mat-option "Fixed" at bounding box center [864, 352] width 188 height 32
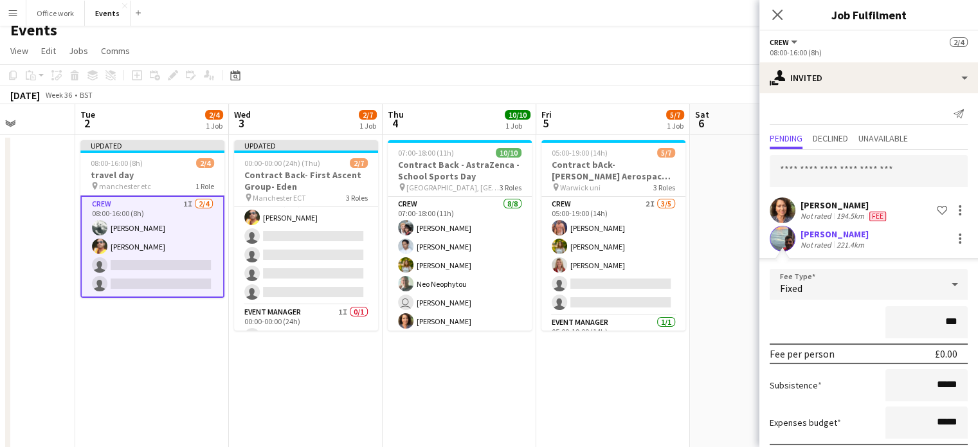
type input "**"
type input "******"
click at [781, 14] on icon "Close pop-in" at bounding box center [777, 14] width 12 height 12
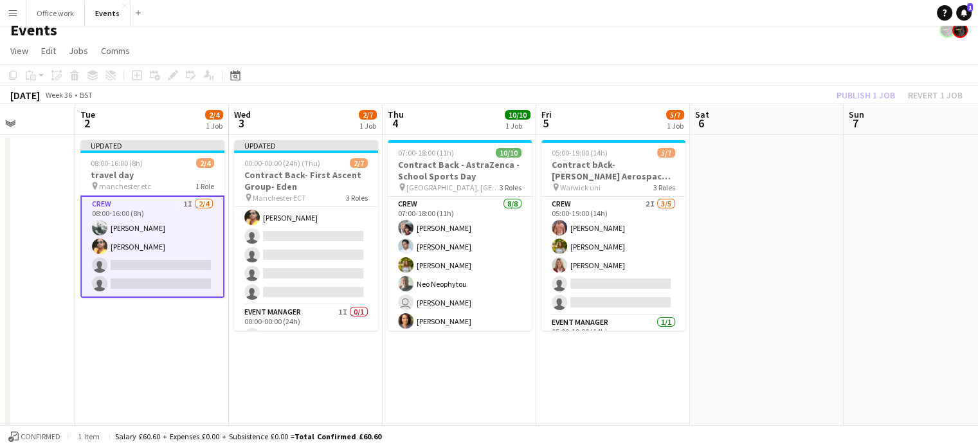
click at [872, 90] on div "Publish 1 job Revert 1 job" at bounding box center [899, 95] width 157 height 17
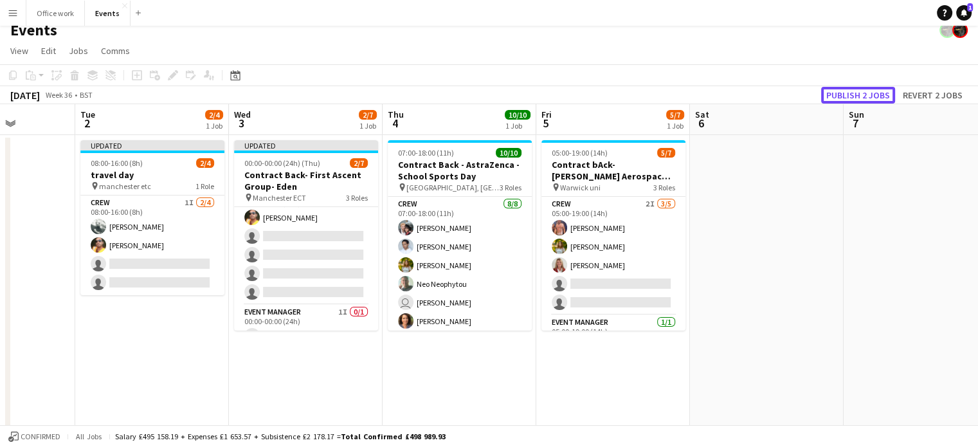
click at [872, 90] on button "Publish 2 jobs" at bounding box center [858, 95] width 74 height 17
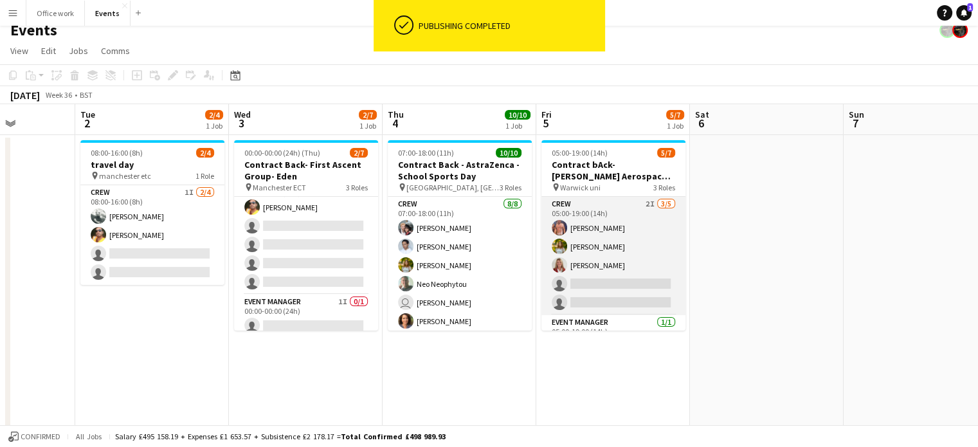
click at [594, 237] on app-card-role "Crew 2I [DATE] 05:00-19:00 (14h) [PERSON_NAME] [PERSON_NAME] [PERSON_NAME] sing…" at bounding box center [613, 256] width 144 height 118
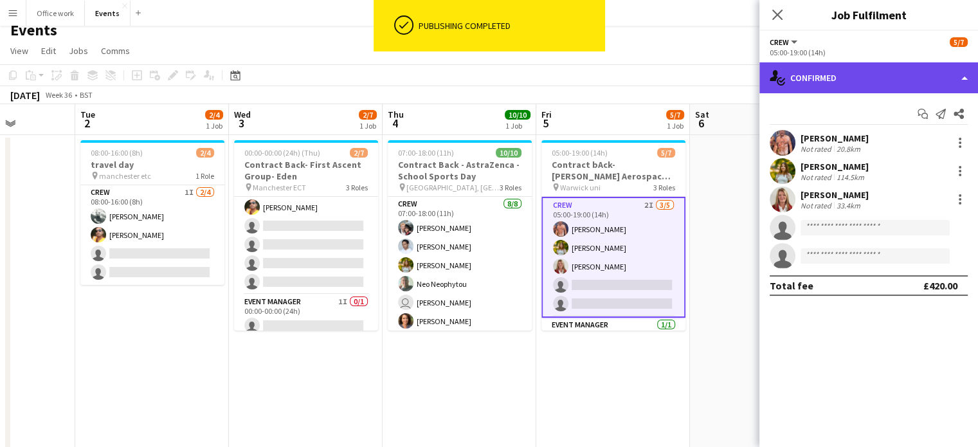
click at [837, 75] on div "single-neutral-actions-check-2 Confirmed" at bounding box center [868, 77] width 219 height 31
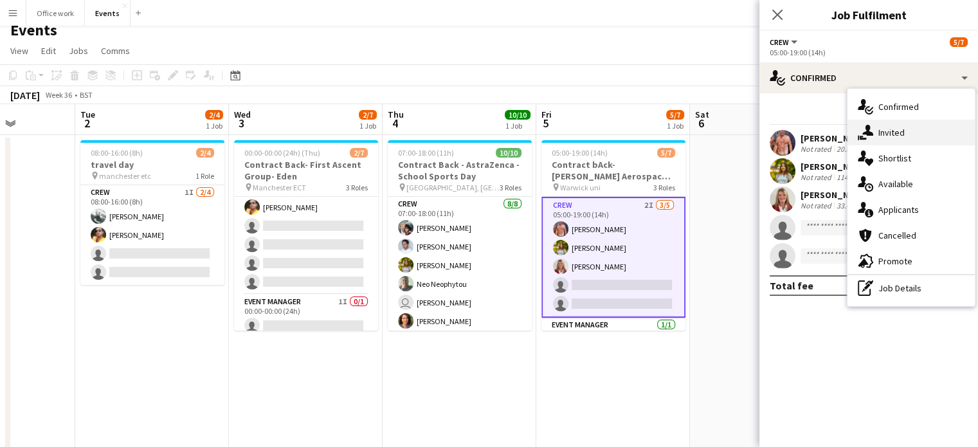
click at [875, 140] on div "single-neutral-actions-share-1 Invited" at bounding box center [911, 133] width 127 height 26
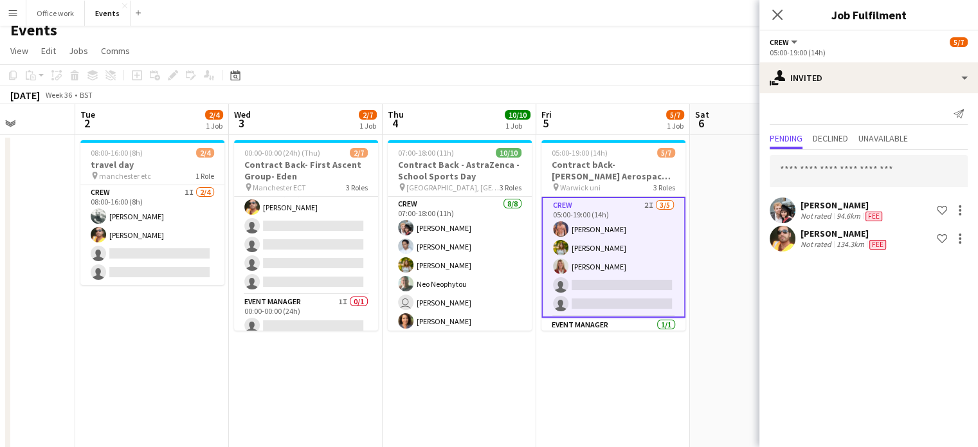
scroll to position [0, 0]
click at [775, 16] on icon at bounding box center [777, 14] width 12 height 12
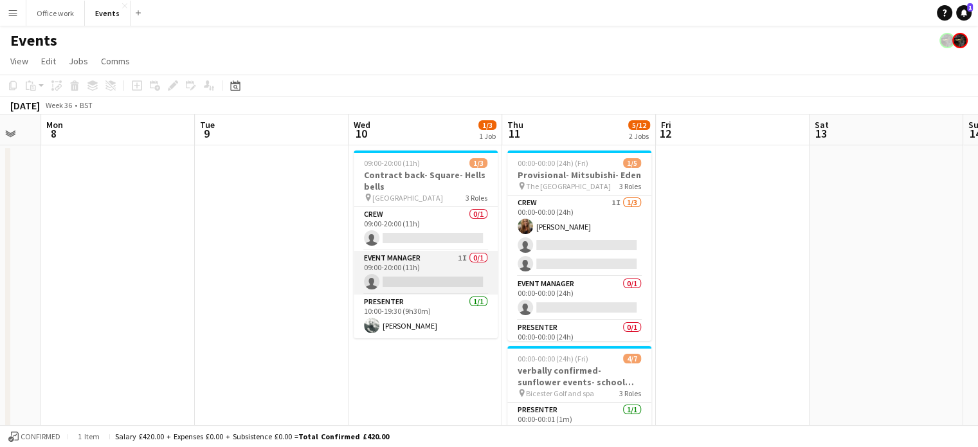
click at [394, 266] on app-card-role "Event Manager 1I 0/1 09:00-20:00 (11h) single-neutral-actions" at bounding box center [426, 273] width 144 height 44
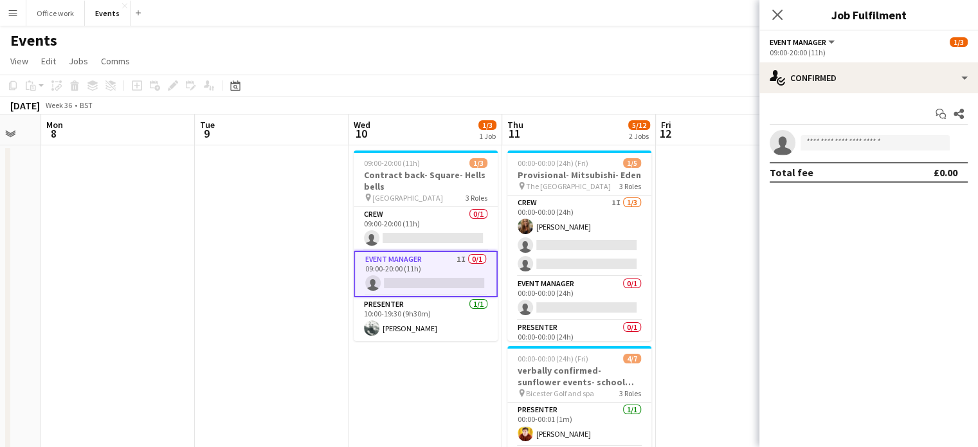
scroll to position [32, 0]
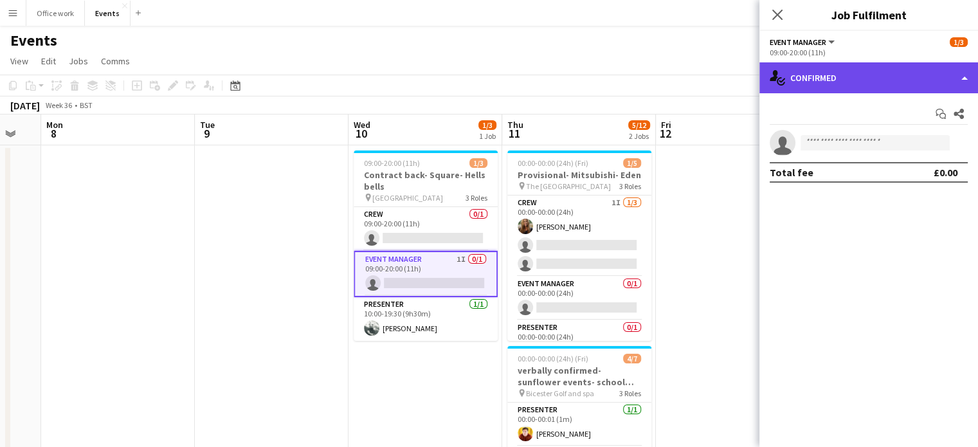
click at [808, 77] on div "single-neutral-actions-check-2 Confirmed" at bounding box center [868, 77] width 219 height 31
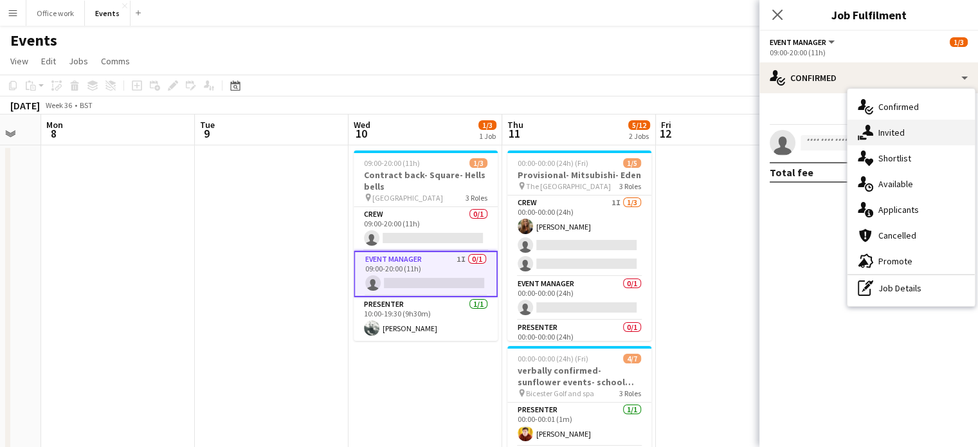
click at [885, 136] on div "single-neutral-actions-share-1 Invited" at bounding box center [911, 133] width 127 height 26
